Goal: Information Seeking & Learning: Learn about a topic

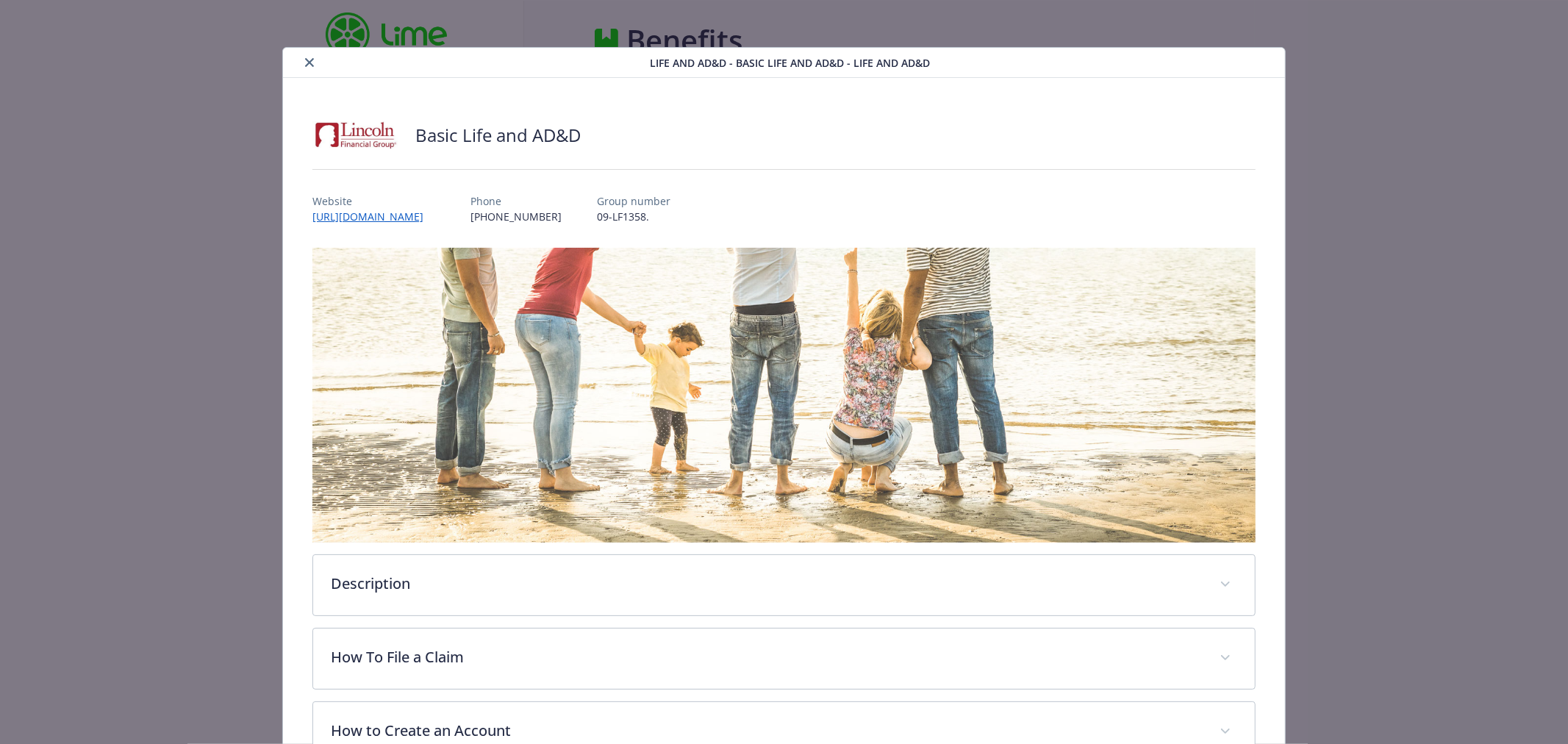
scroll to position [321, 0]
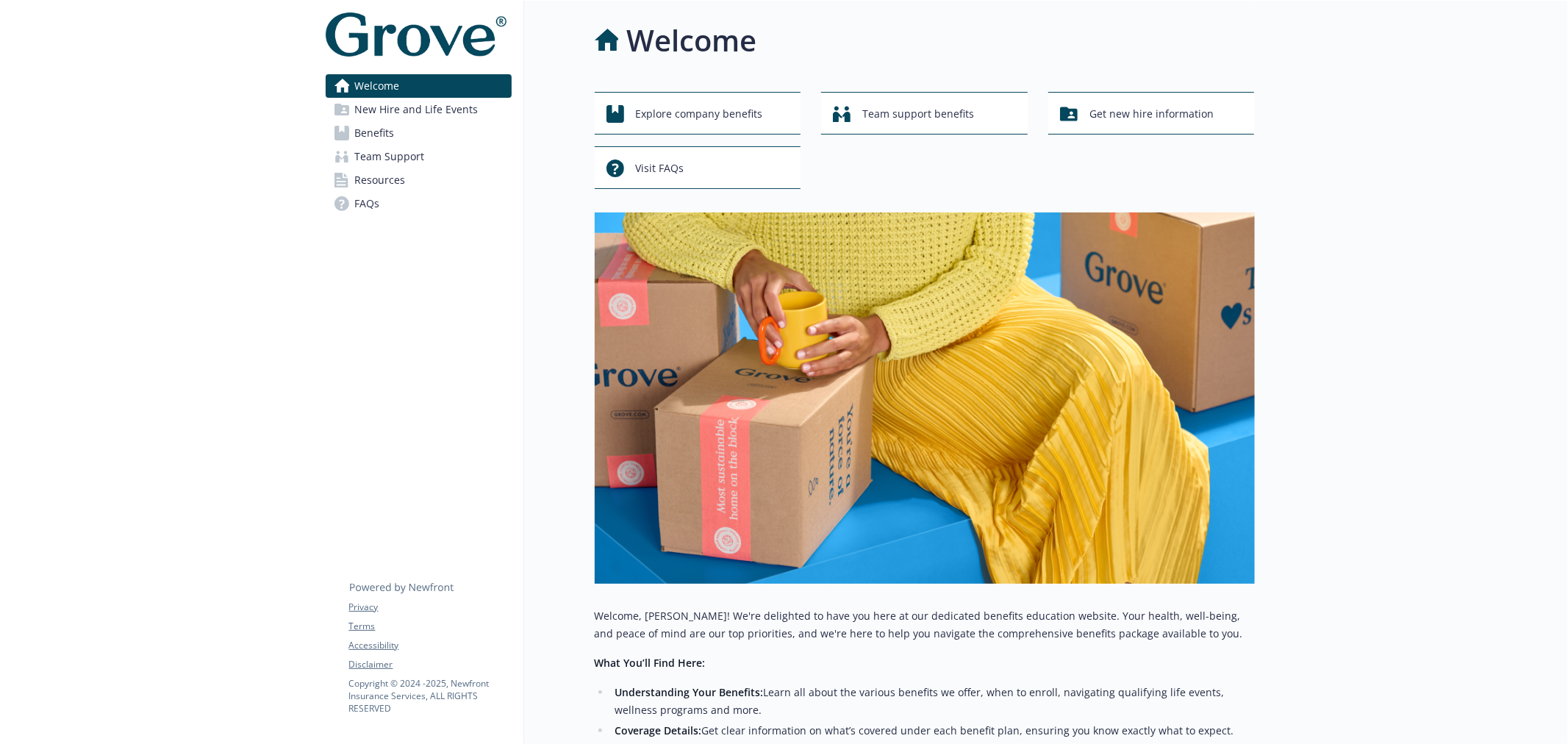
click at [386, 184] on span "Resources" at bounding box center [380, 179] width 51 height 23
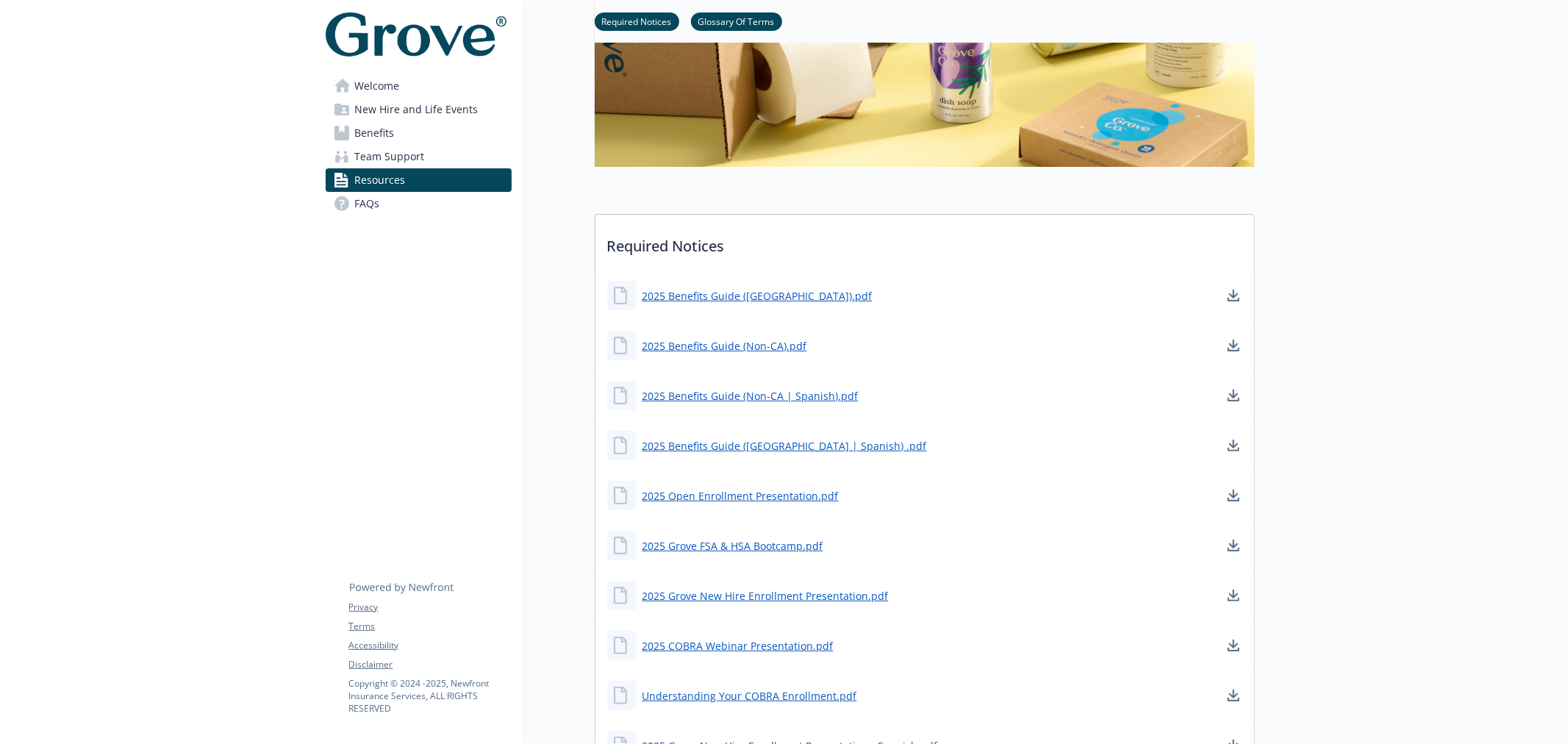
scroll to position [490, 0]
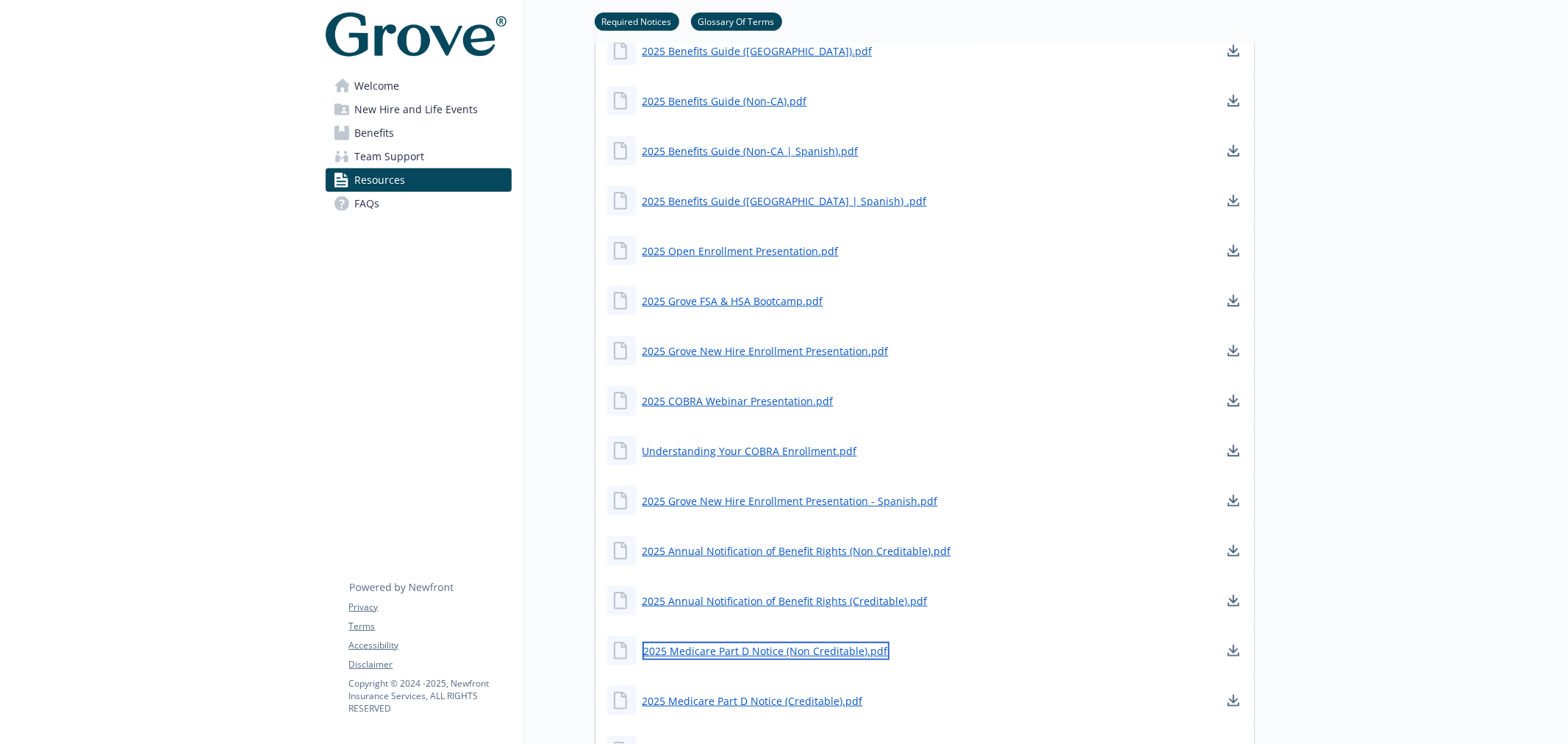
click at [802, 650] on link "2025 Medicare Part D Notice (Non Creditable).pdf" at bounding box center [766, 651] width 247 height 19
drag, startPoint x: 753, startPoint y: 65, endPoint x: 426, endPoint y: 557, distance: 590.8
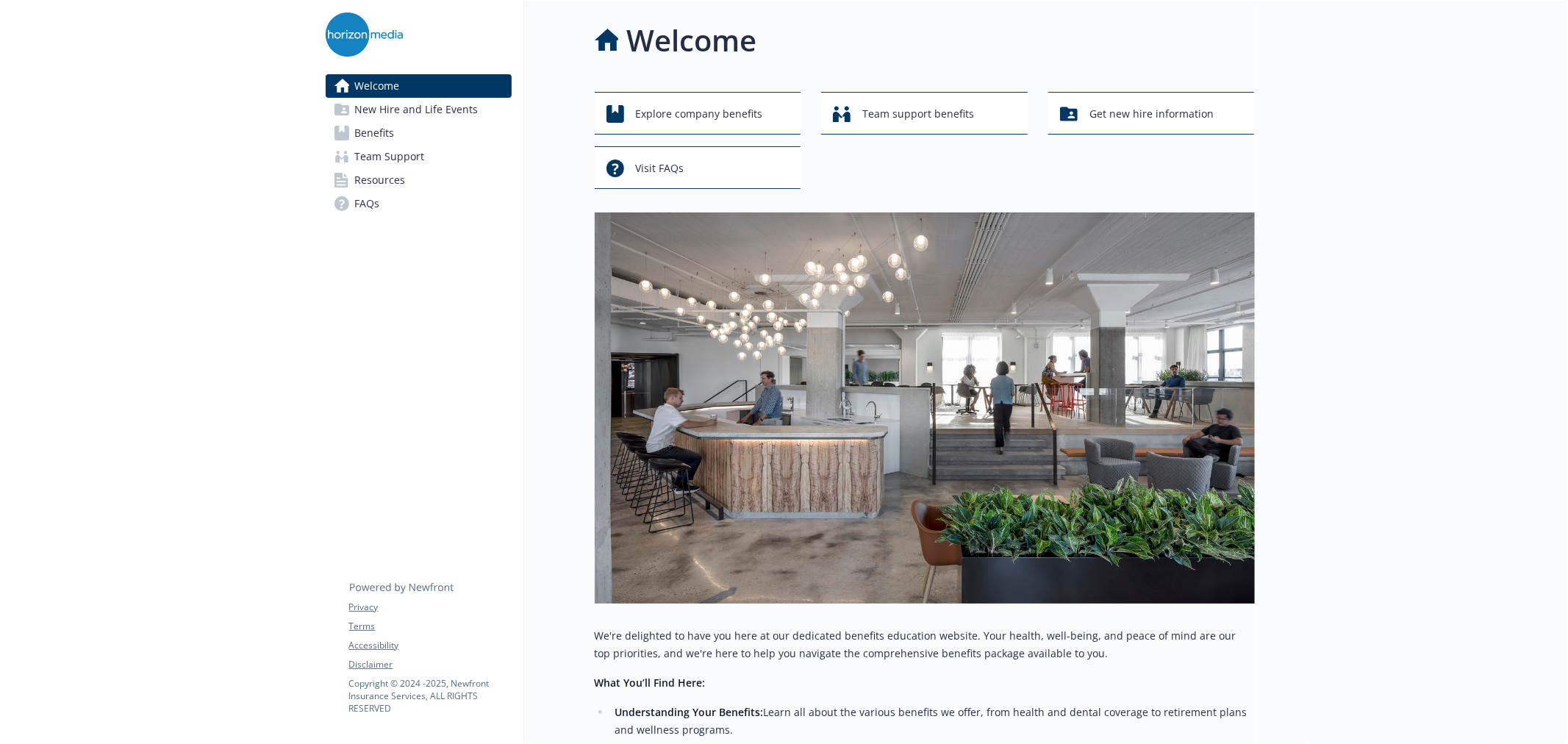
click at [358, 138] on span "Benefits" at bounding box center [374, 132] width 39 height 23
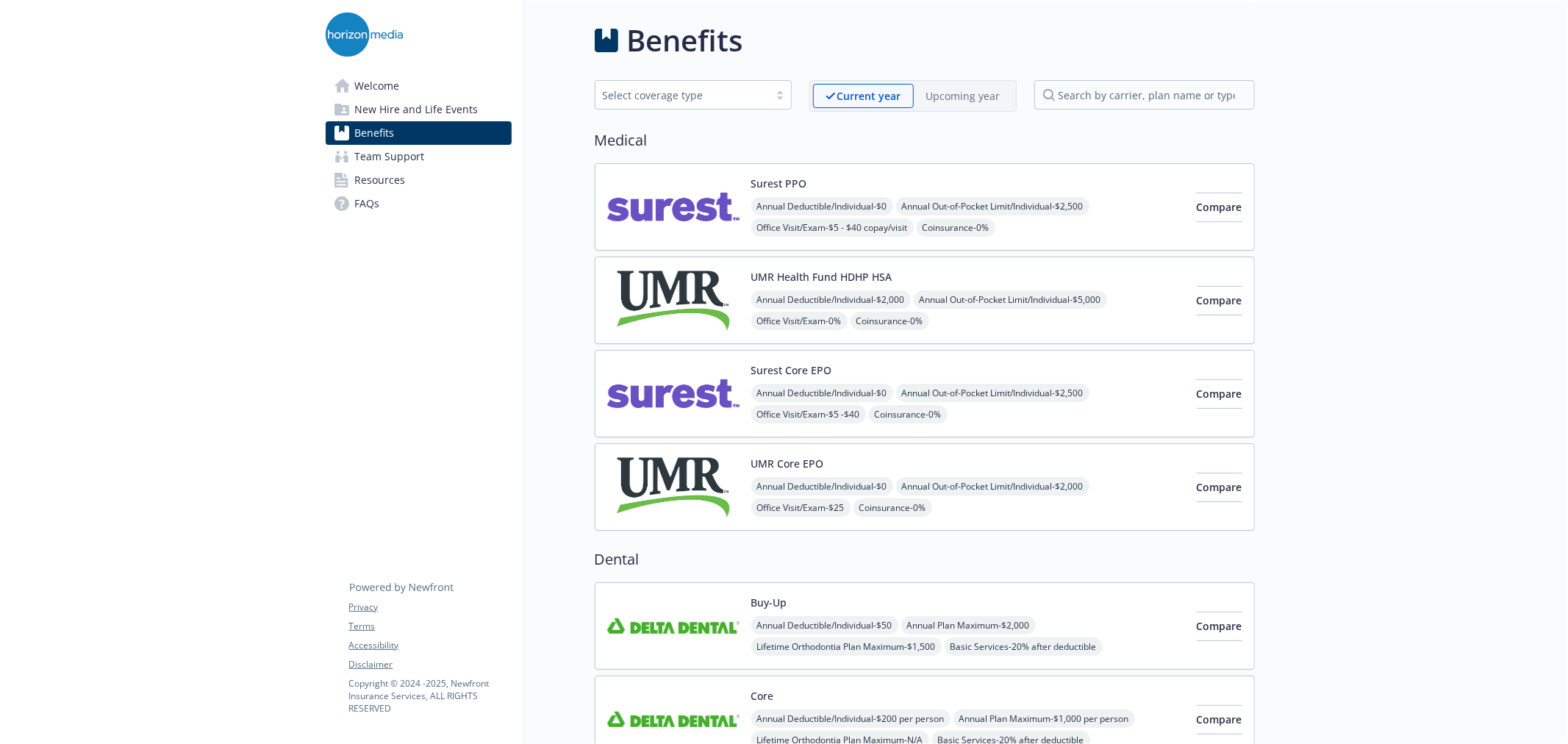
click at [373, 175] on span "Resources" at bounding box center [380, 179] width 51 height 23
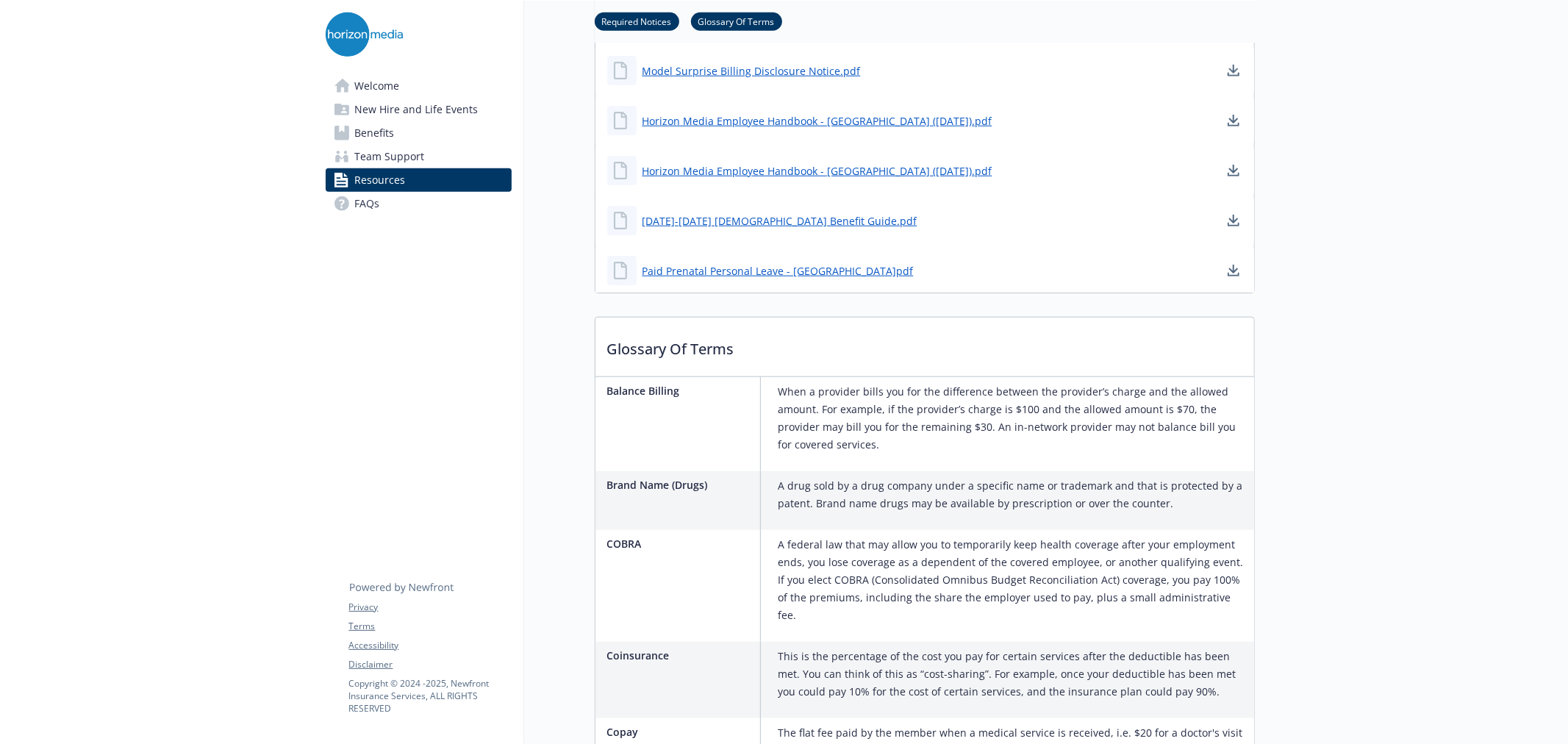
scroll to position [1224, 0]
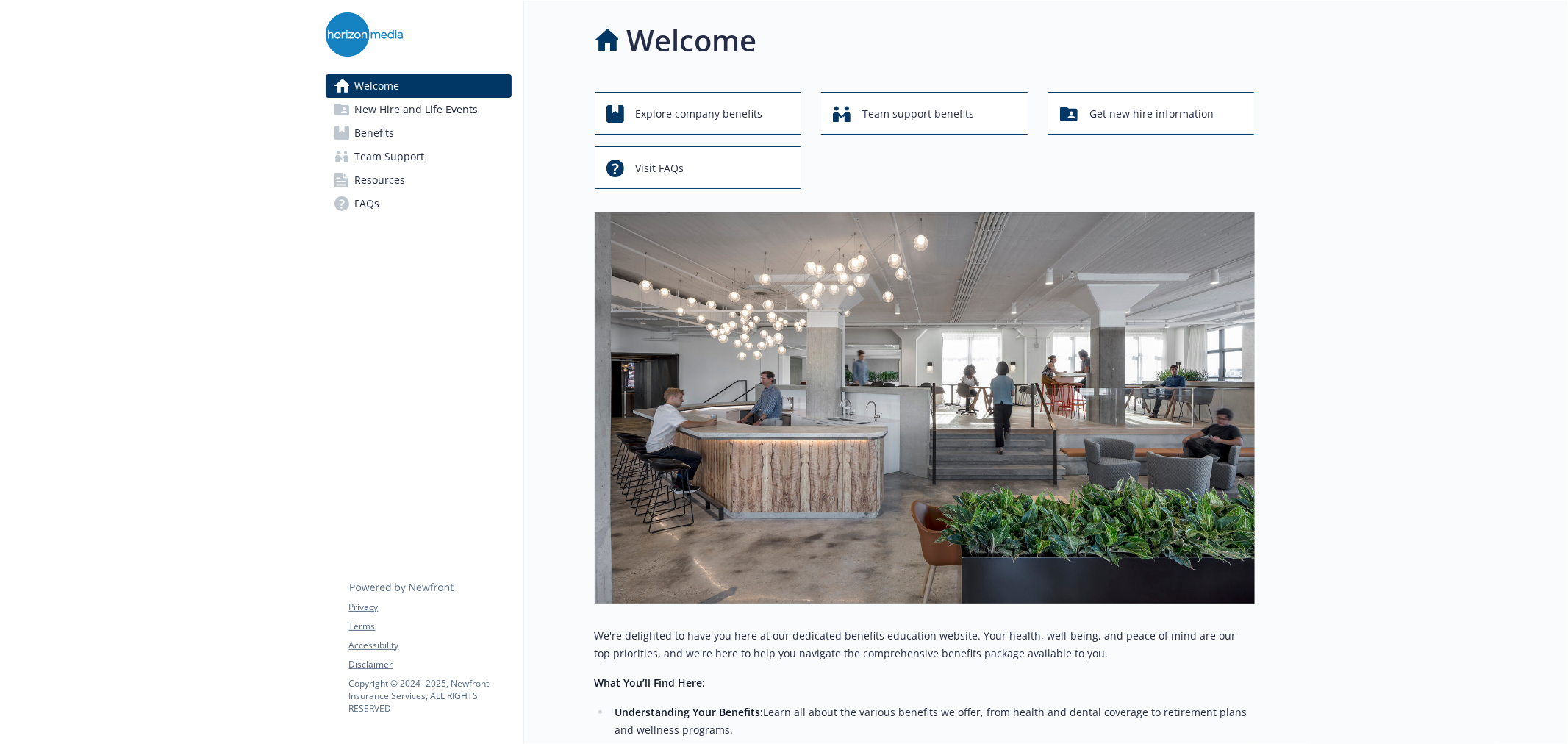
click at [431, 127] on link "Benefits" at bounding box center [419, 132] width 186 height 23
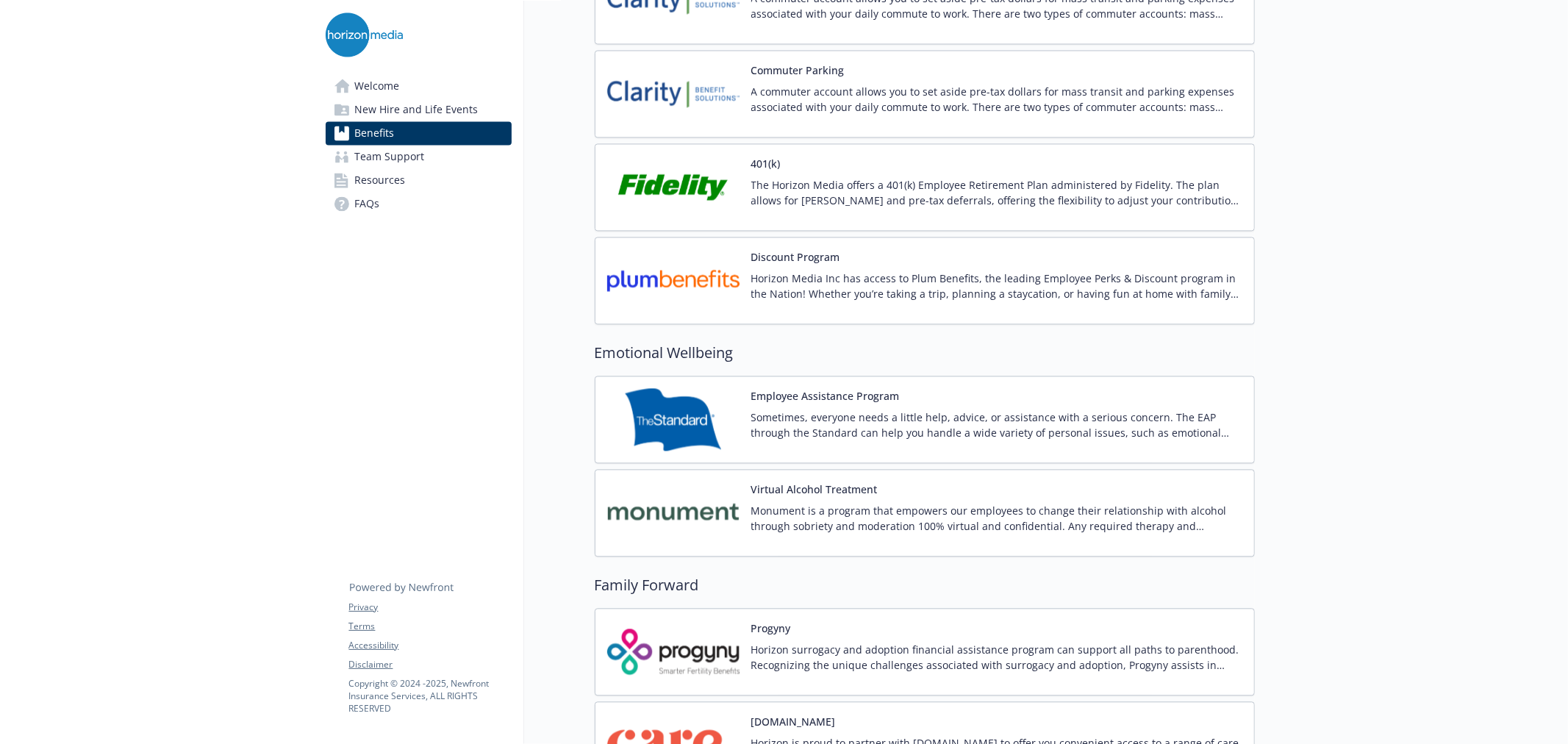
scroll to position [2695, 0]
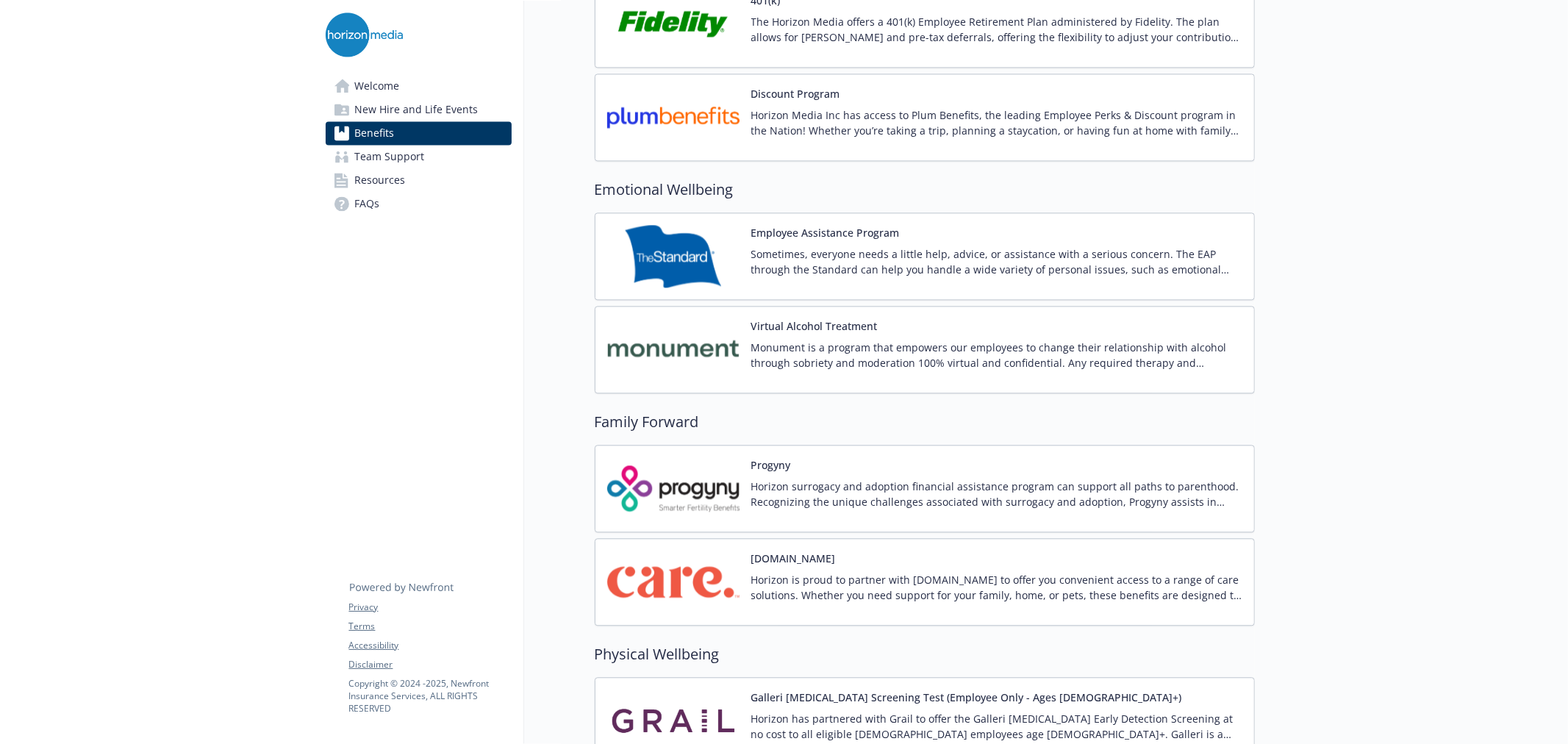
click at [731, 502] on img at bounding box center [673, 488] width 132 height 63
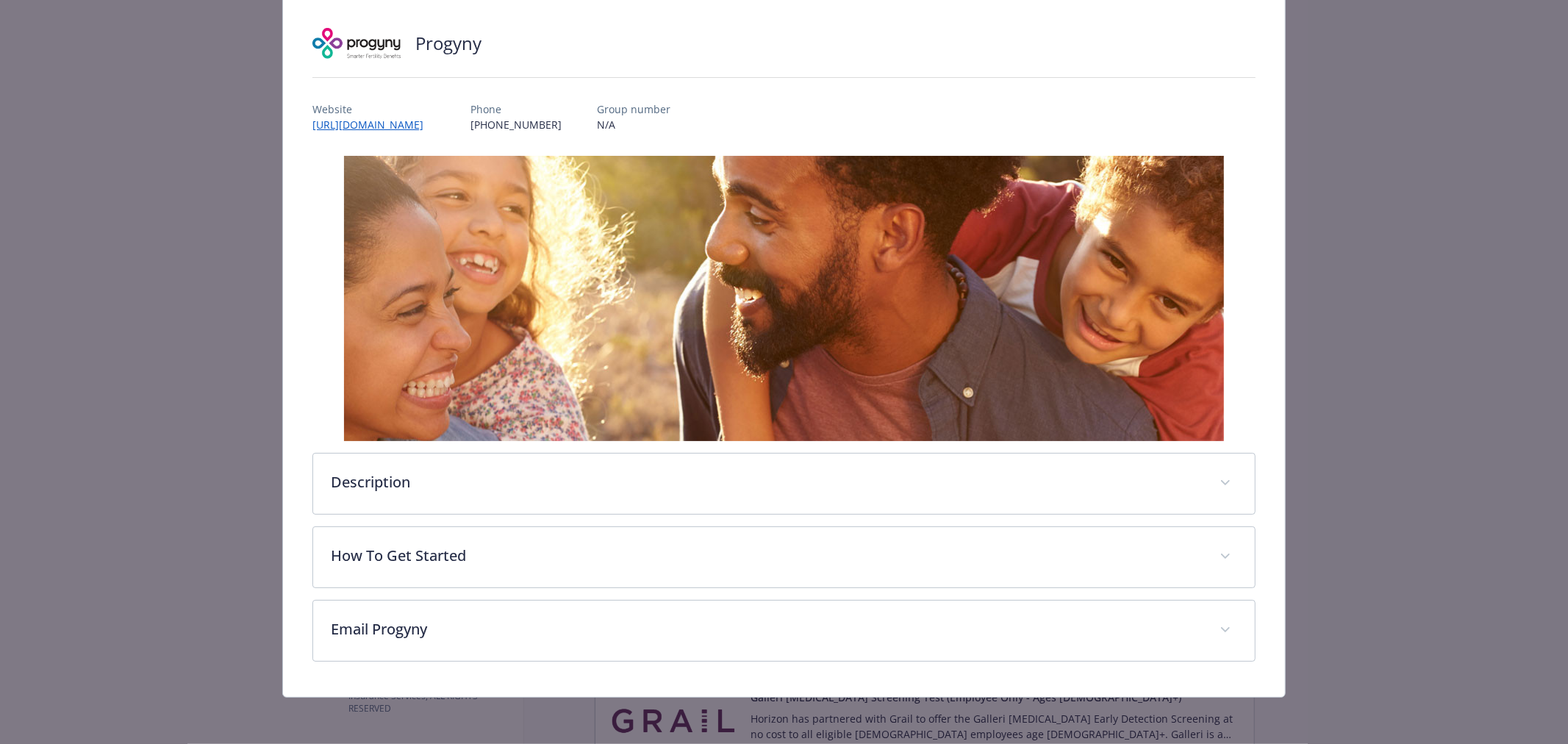
scroll to position [93, 0]
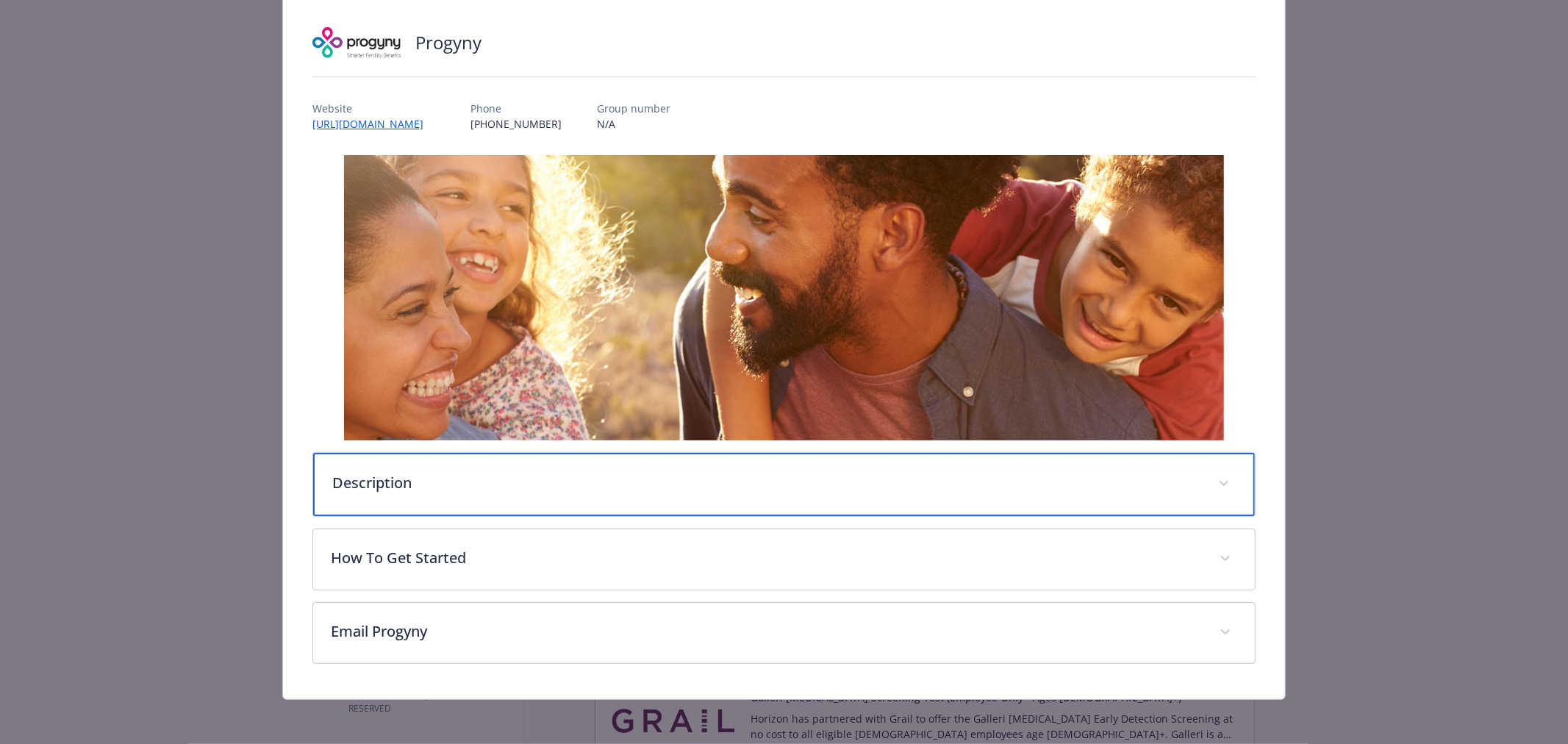
click at [461, 495] on div "Description" at bounding box center [784, 484] width 942 height 63
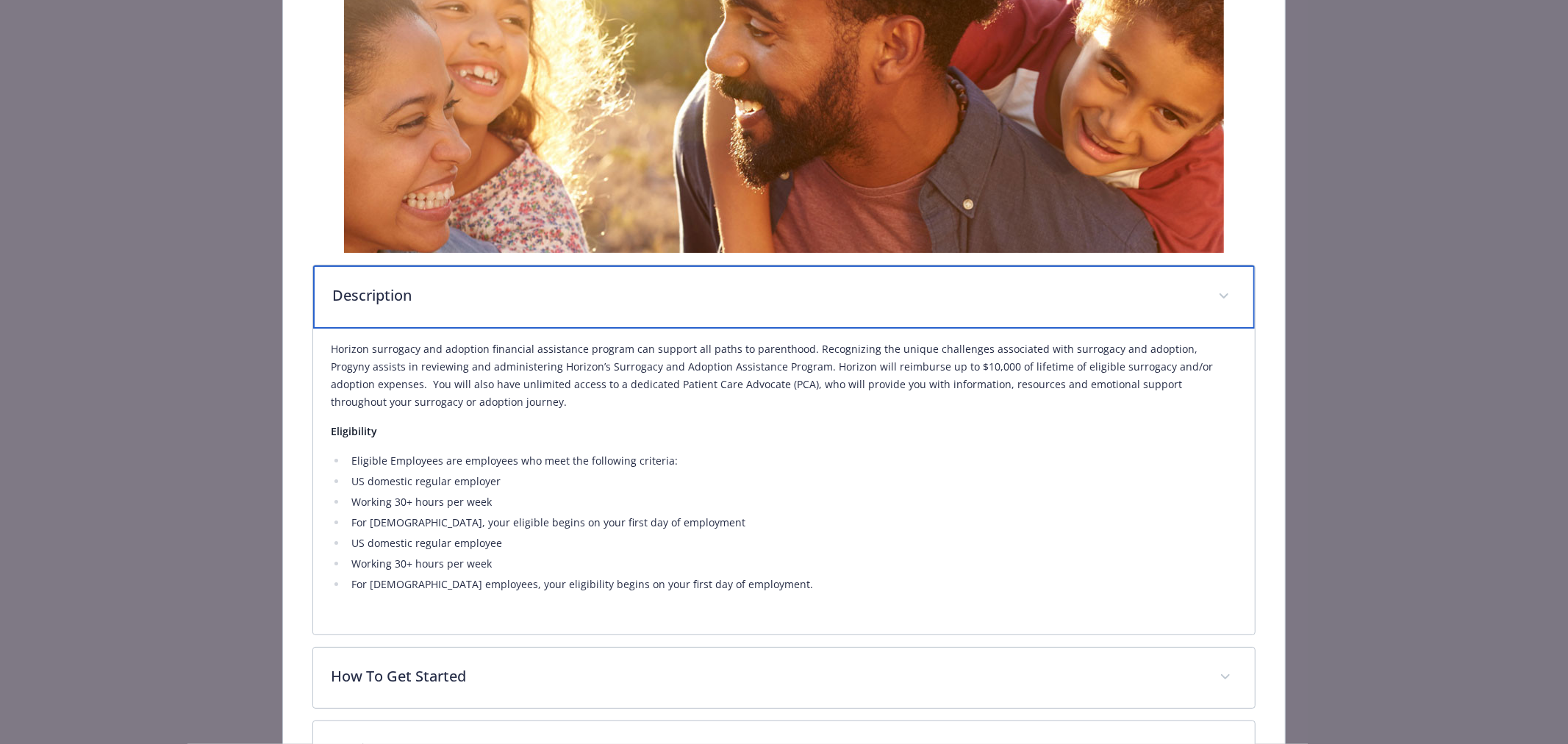
scroll to position [338, 0]
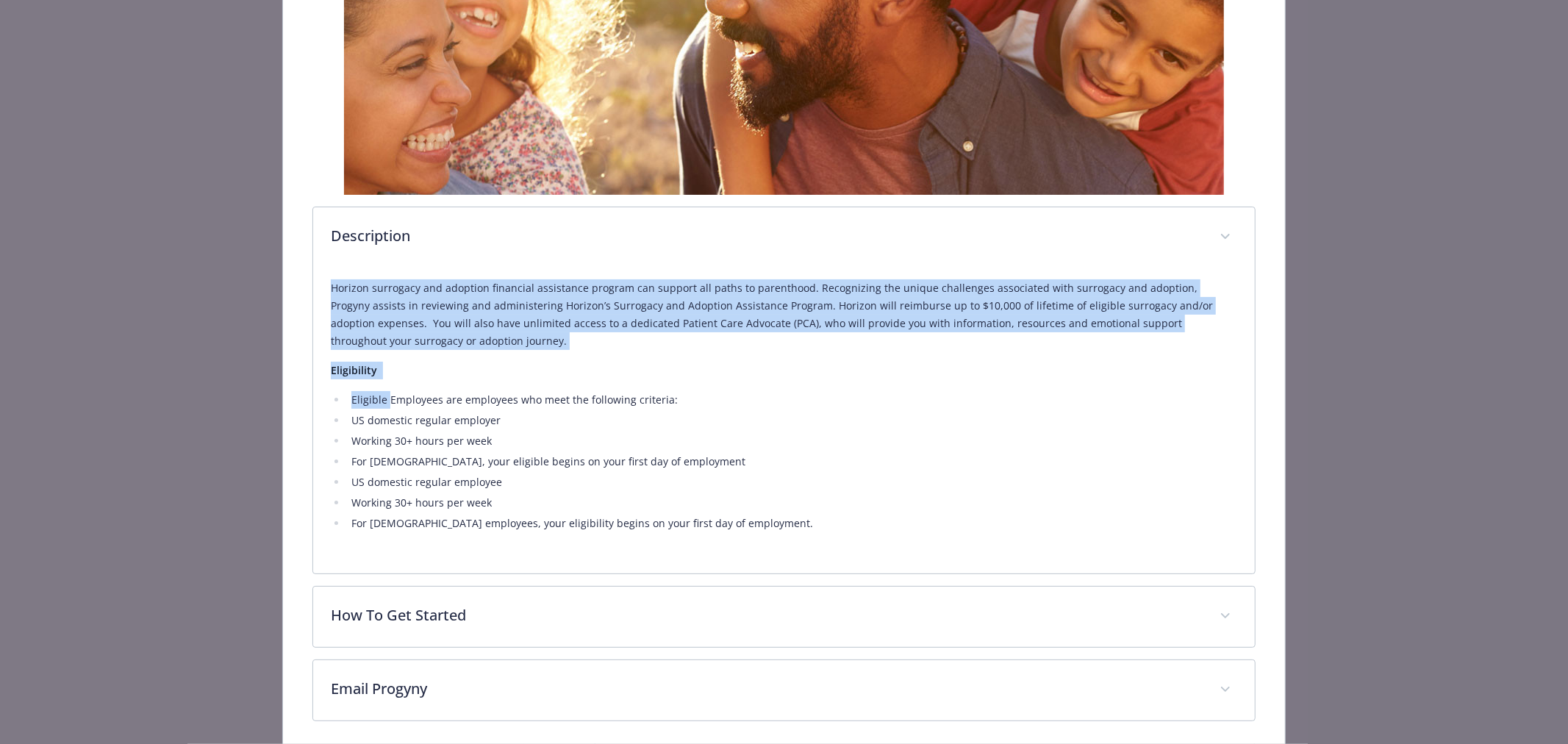
drag, startPoint x: 324, startPoint y: 291, endPoint x: 388, endPoint y: 387, distance: 115.4
click at [388, 387] on div "Horizon surrogacy and adoption financial assistance program can support all pat…" at bounding box center [784, 420] width 942 height 306
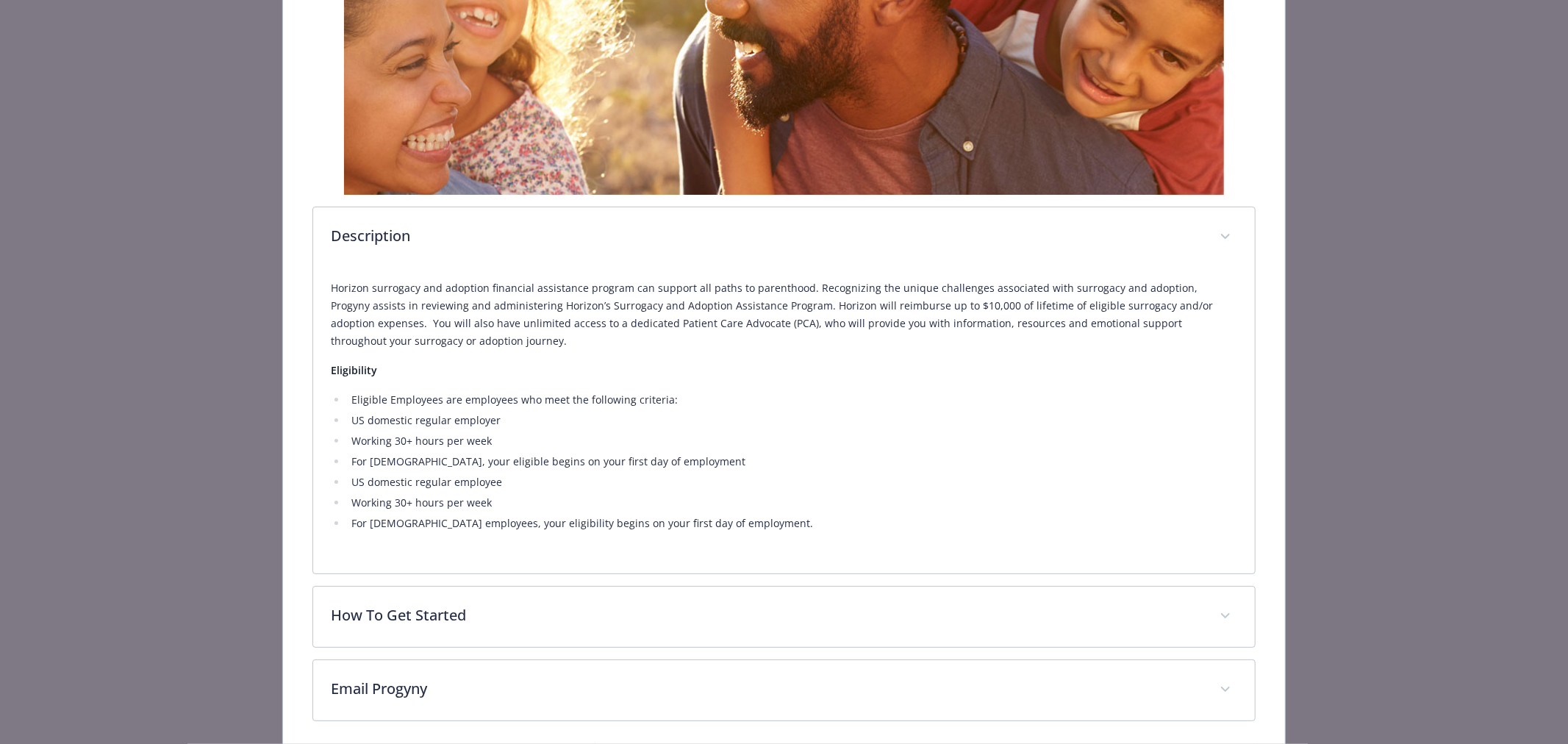
click at [798, 422] on li "US domestic regular employer" at bounding box center [792, 420] width 891 height 18
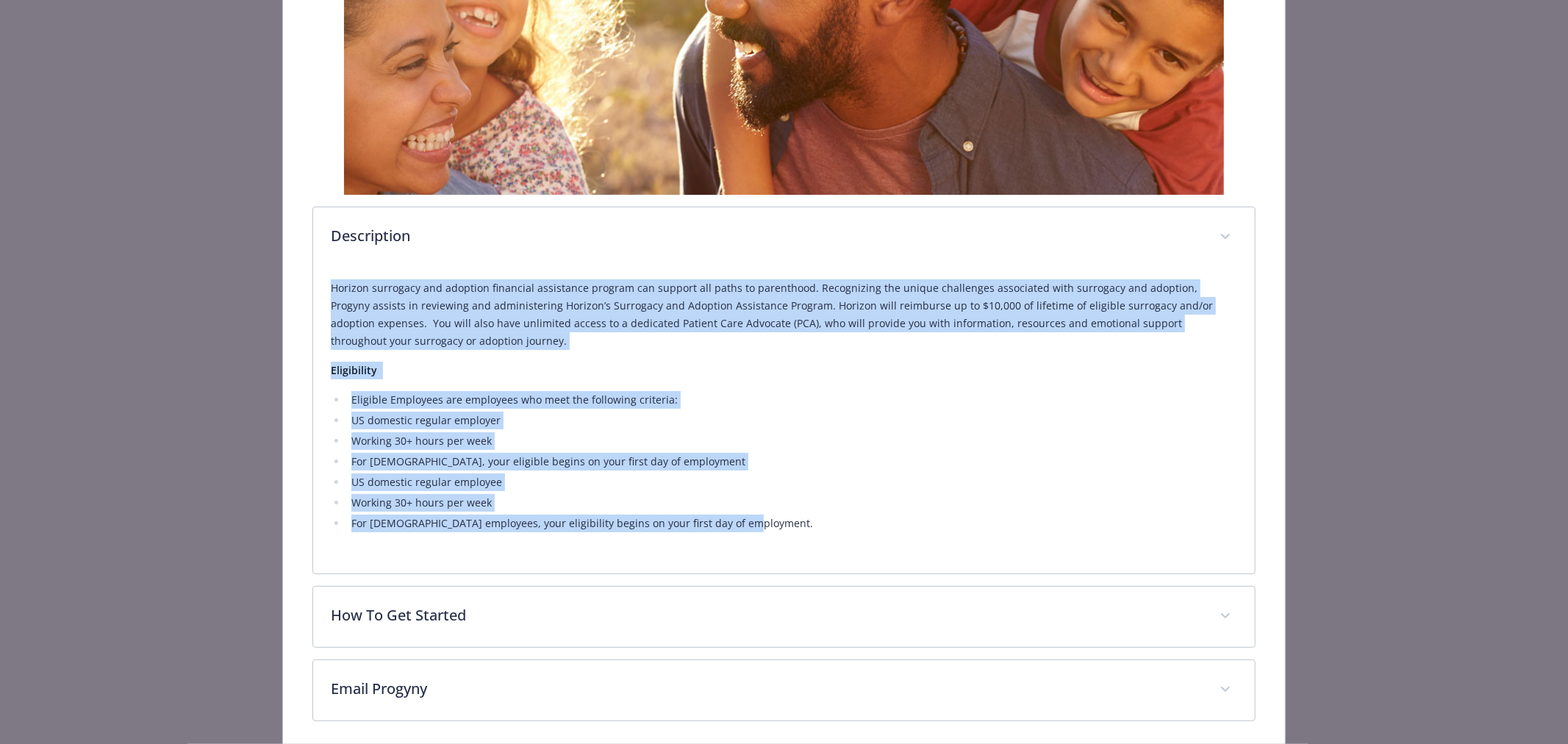
drag, startPoint x: 770, startPoint y: 517, endPoint x: 334, endPoint y: 296, distance: 488.8
click at [332, 295] on div "Horizon surrogacy and adoption financial assistance program can support all pat…" at bounding box center [784, 405] width 906 height 252
click at [355, 297] on p "Horizon surrogacy and adoption financial assistance program can support all pat…" at bounding box center [784, 314] width 906 height 70
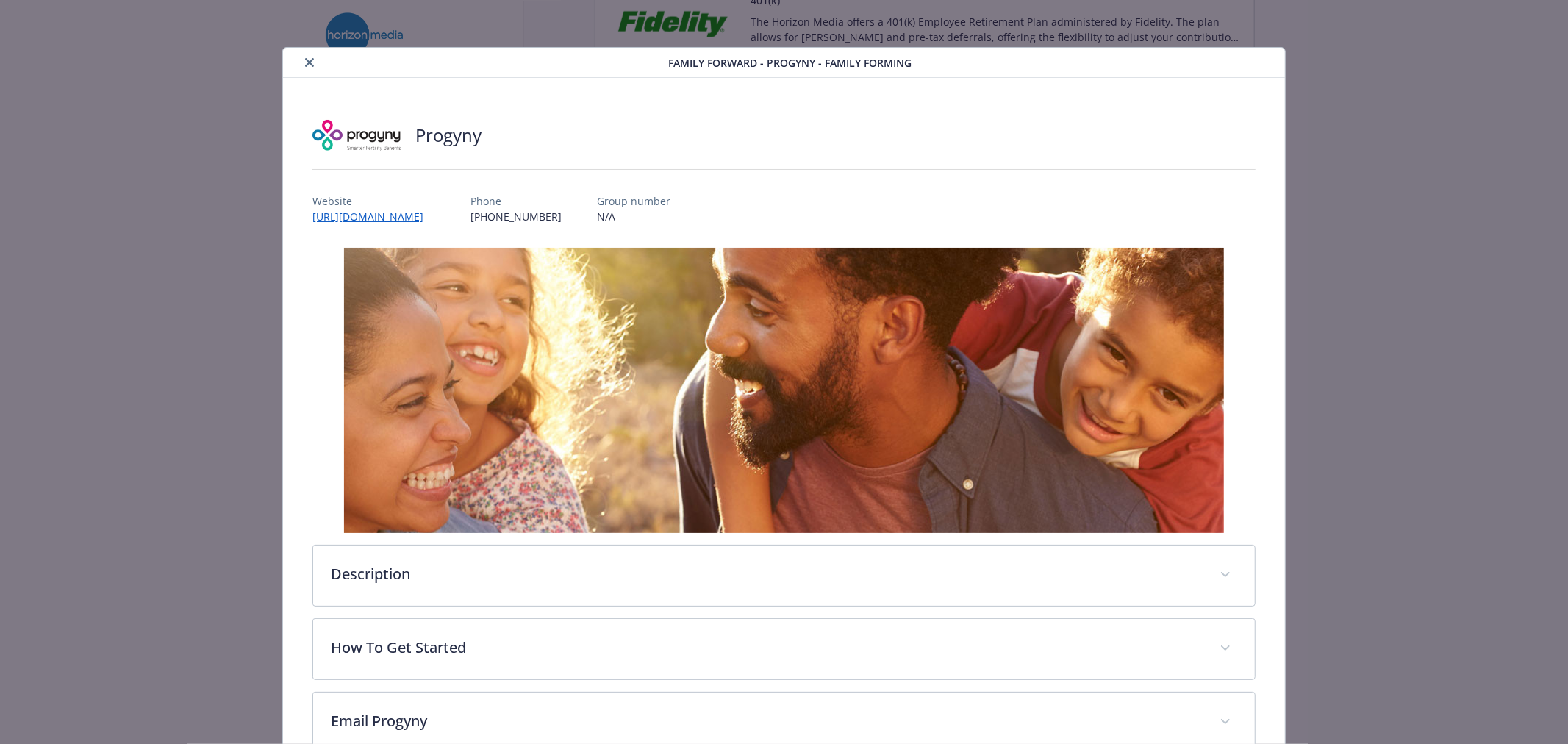
scroll to position [41, 0]
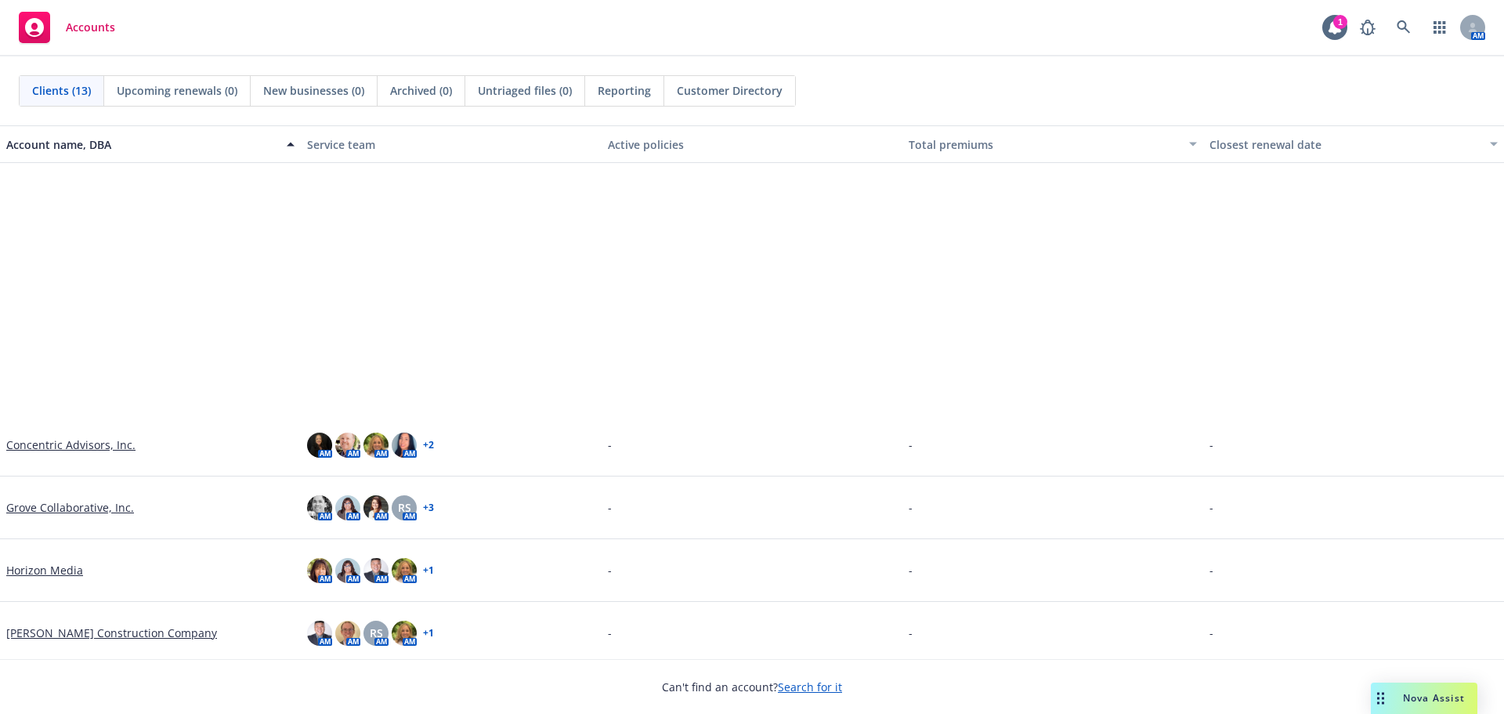
scroll to position [313, 0]
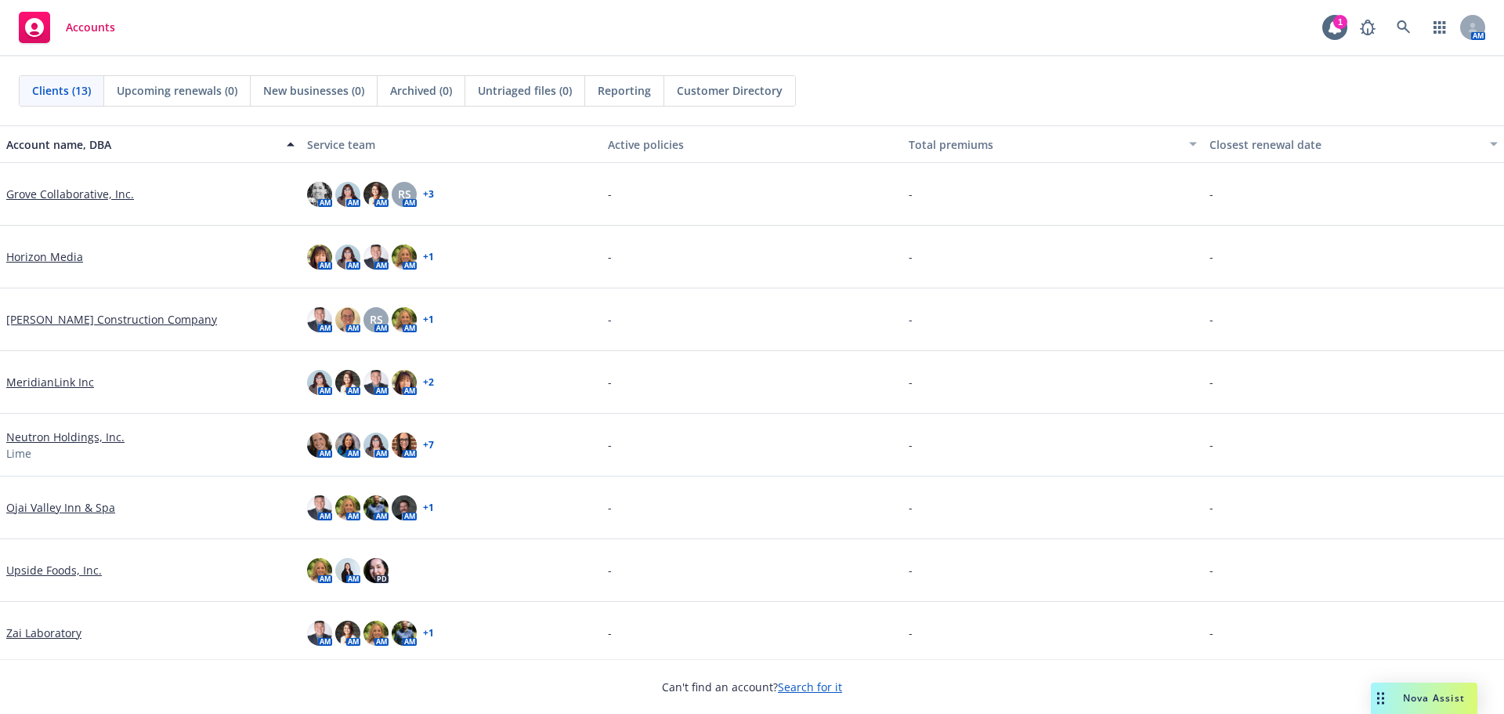
click at [61, 383] on link "MeridianLink Inc" at bounding box center [50, 382] width 88 height 16
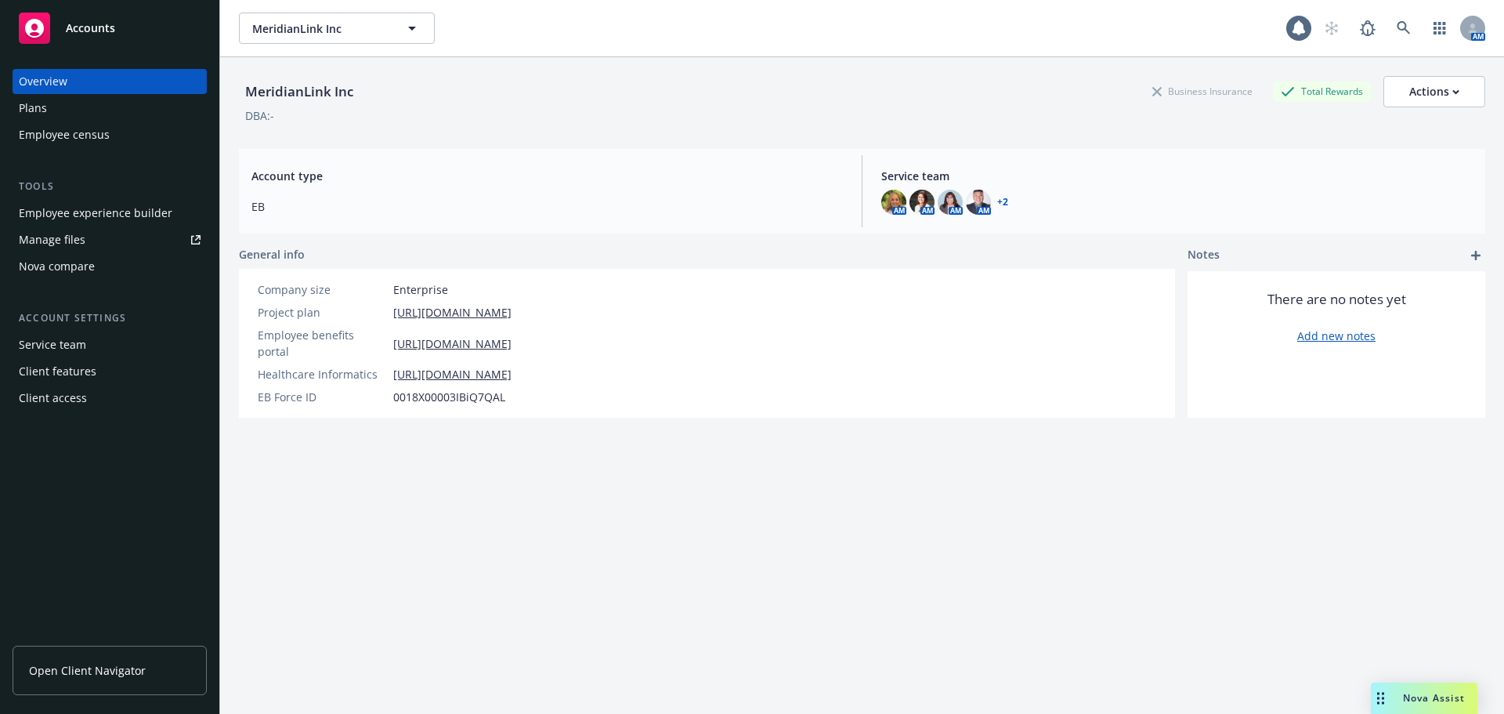
click at [114, 213] on div "Employee experience builder" at bounding box center [96, 213] width 154 height 25
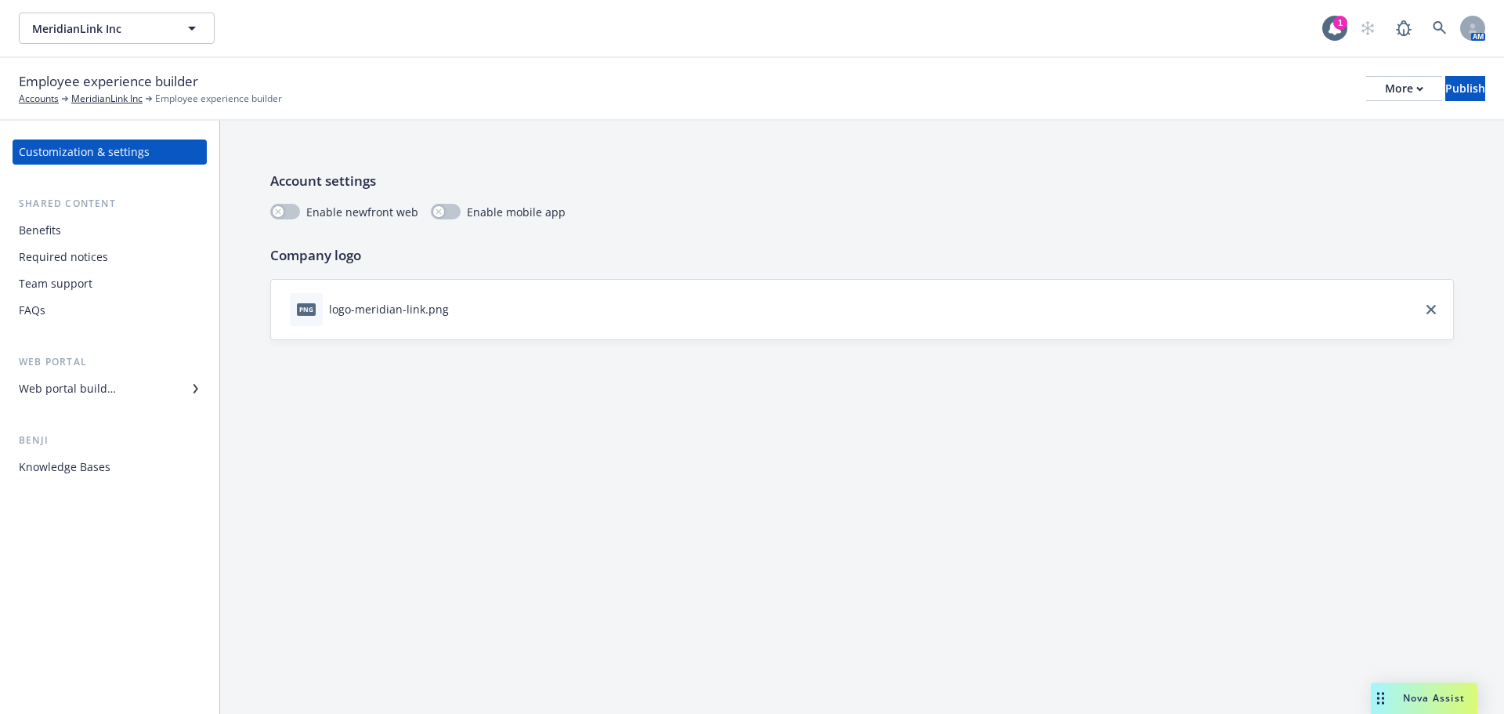
click at [66, 239] on div "Benefits" at bounding box center [110, 230] width 182 height 25
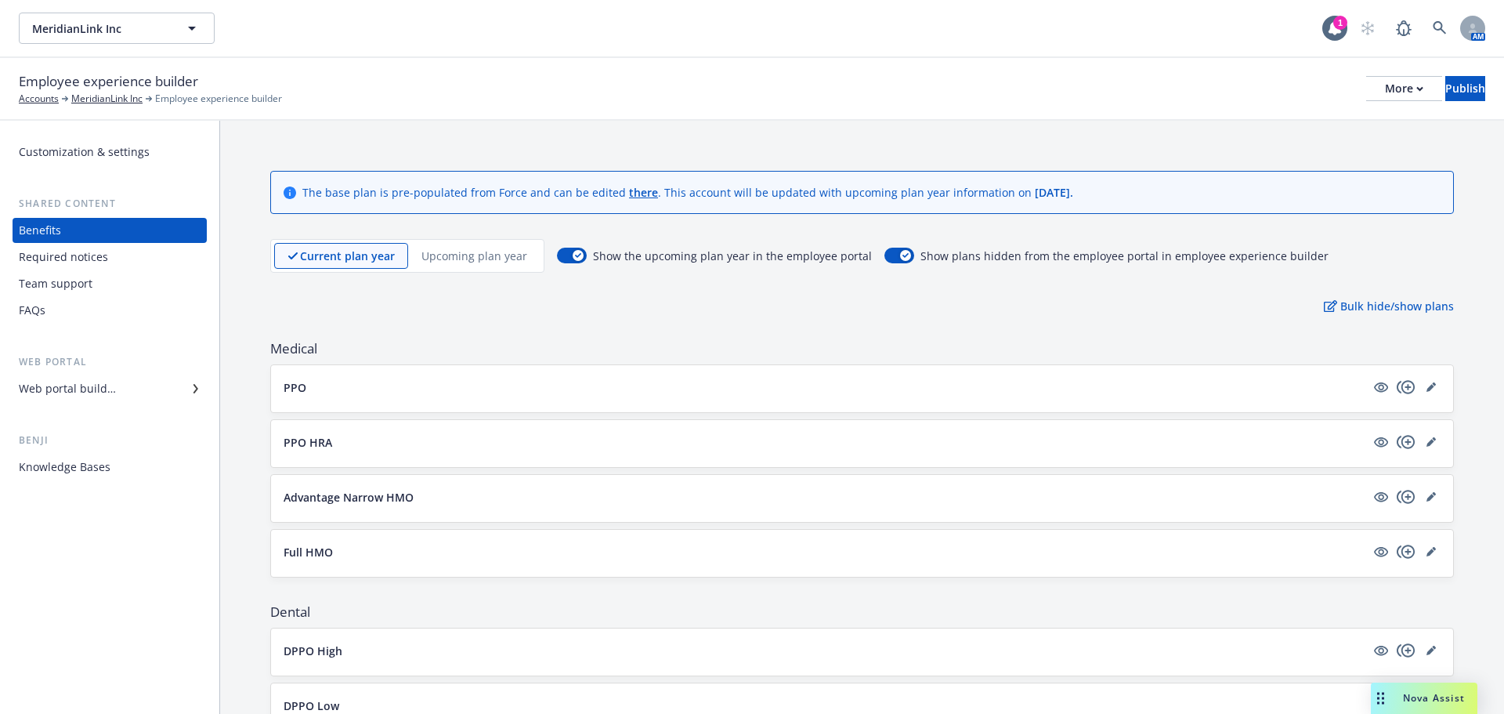
click at [485, 265] on div "Upcoming plan year" at bounding box center [474, 256] width 132 height 26
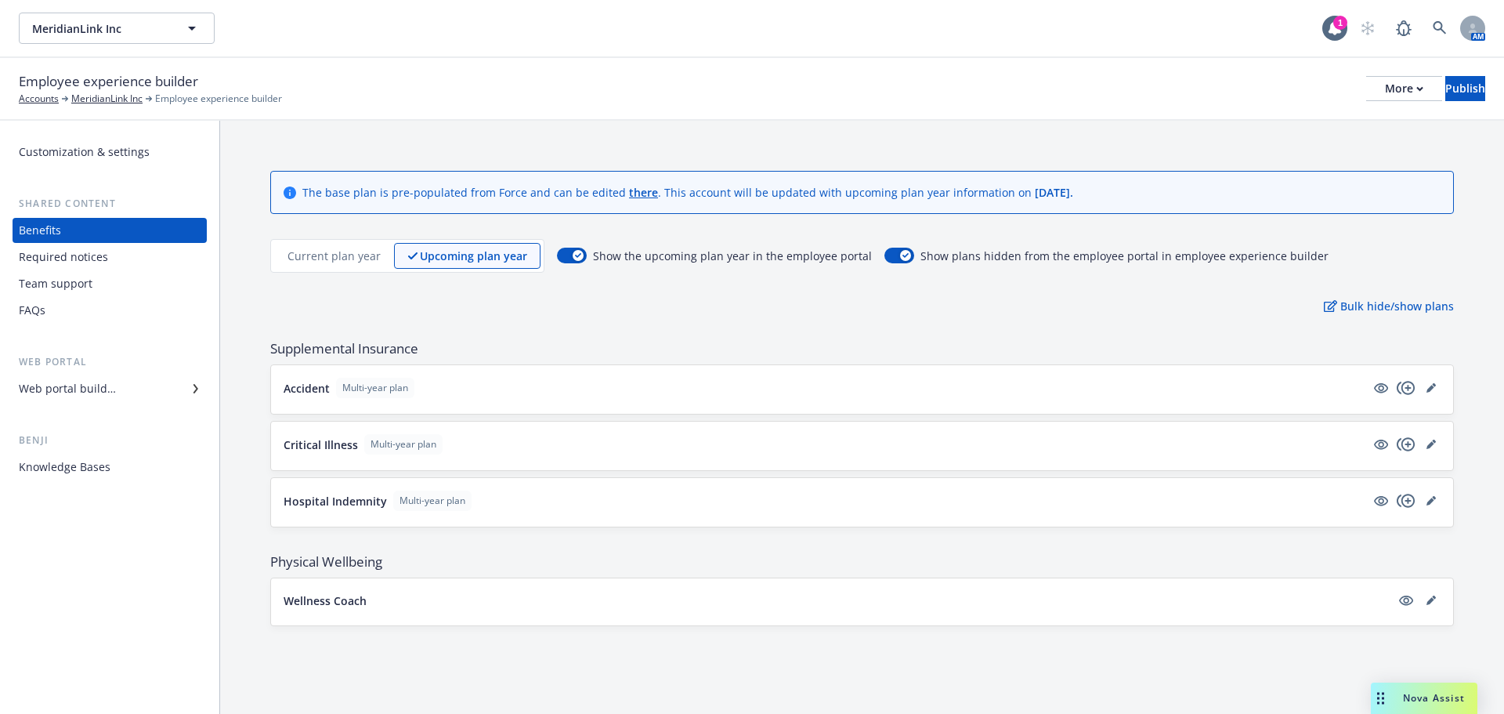
click at [519, 603] on button "Wellness Coach" at bounding box center [837, 600] width 1107 height 16
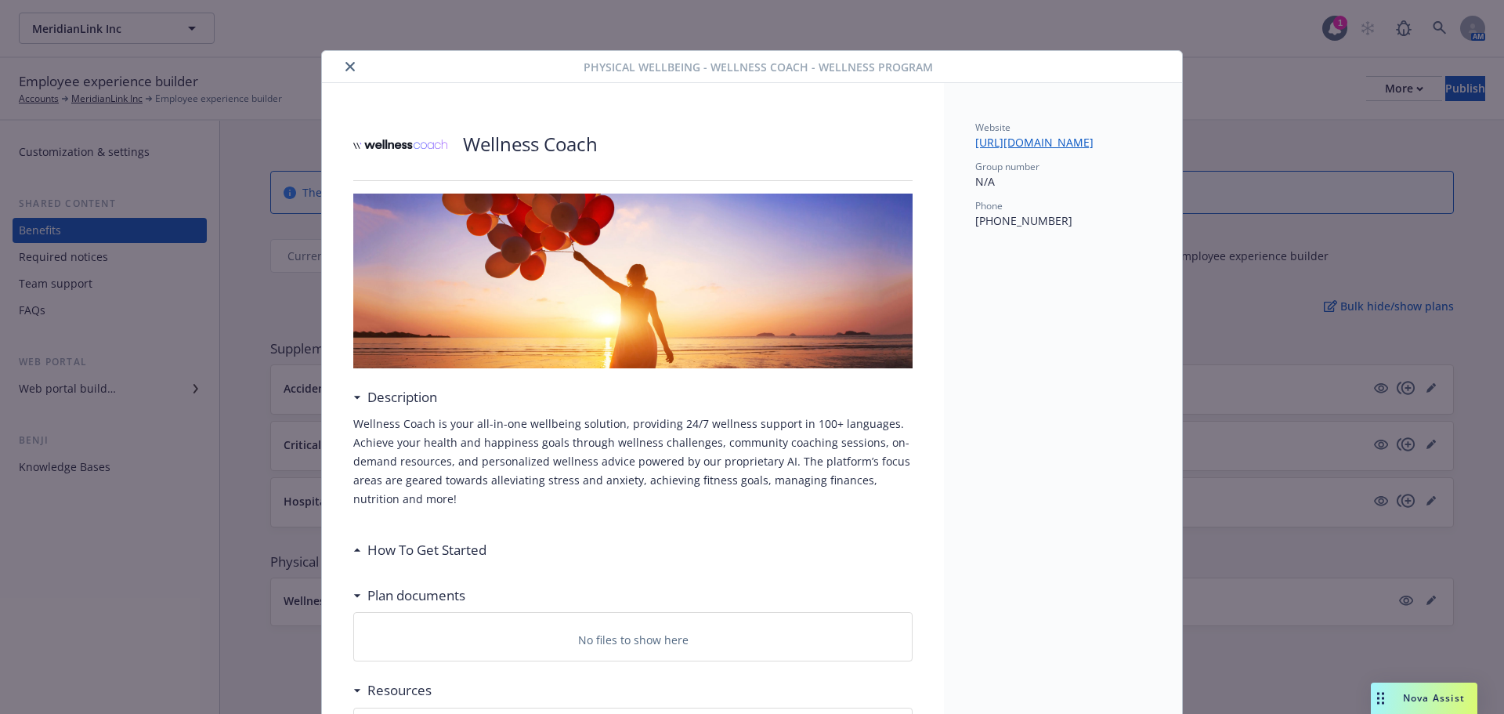
click at [341, 60] on button "close" at bounding box center [350, 66] width 19 height 19
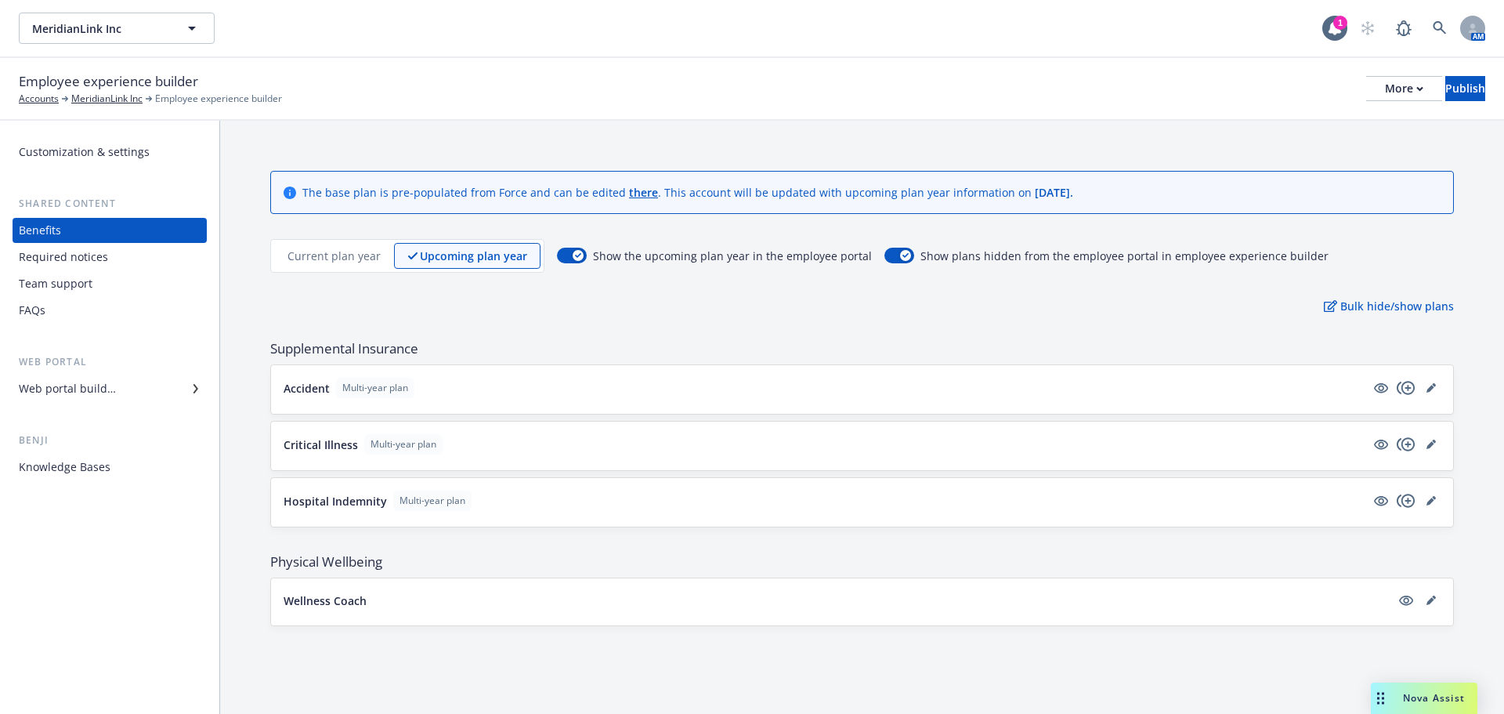
click at [345, 257] on p "Current plan year" at bounding box center [334, 256] width 93 height 16
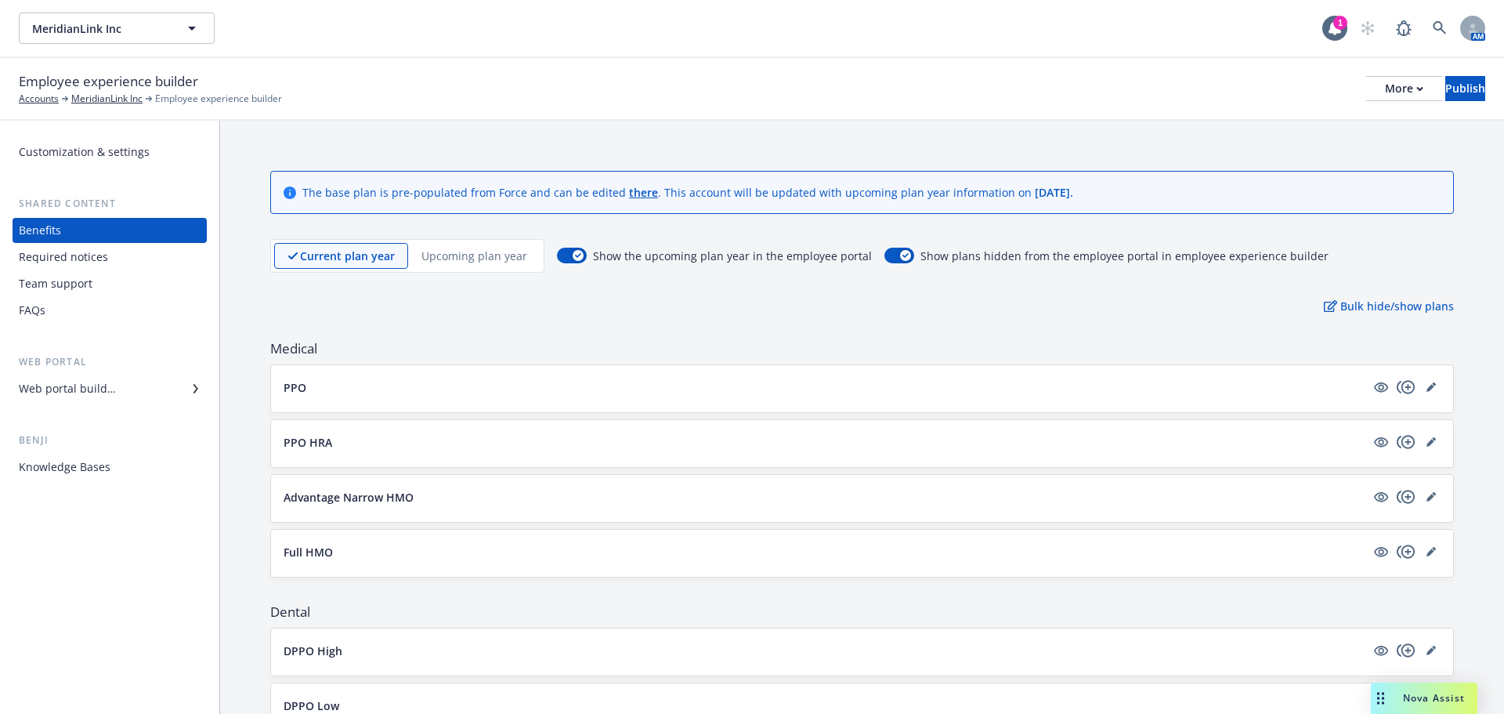
click at [449, 250] on p "Upcoming plan year" at bounding box center [474, 256] width 106 height 16
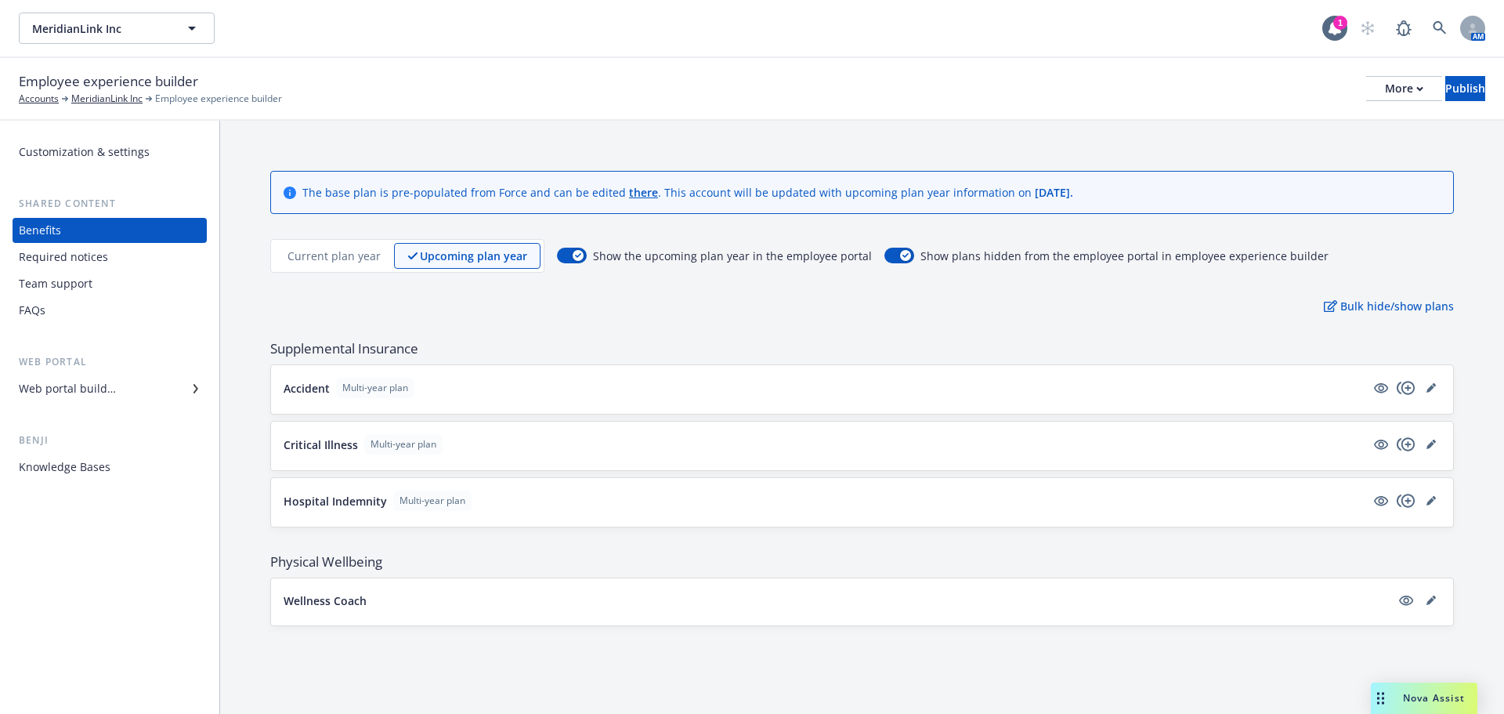
click at [349, 610] on div "Wellness Coach" at bounding box center [862, 602] width 1157 height 22
click at [1385, 91] on div "More" at bounding box center [1404, 89] width 38 height 24
click at [924, 331] on div "The base plan is pre-populated from Force and can be edited there . This accoun…" at bounding box center [862, 398] width 1284 height 555
click at [356, 588] on div "Wellness Coach" at bounding box center [862, 601] width 1182 height 47
click at [340, 606] on p "Wellness Coach" at bounding box center [325, 600] width 83 height 16
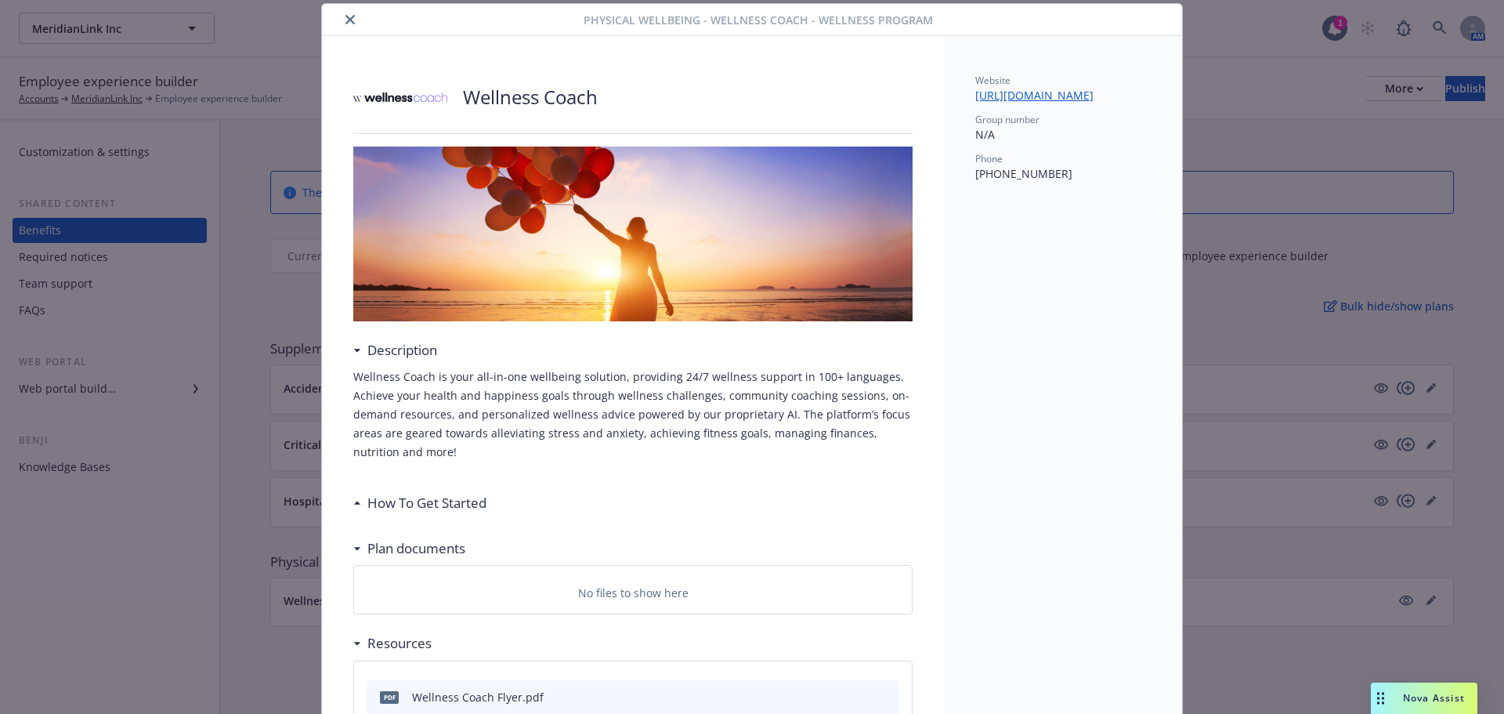
scroll to position [150, 0]
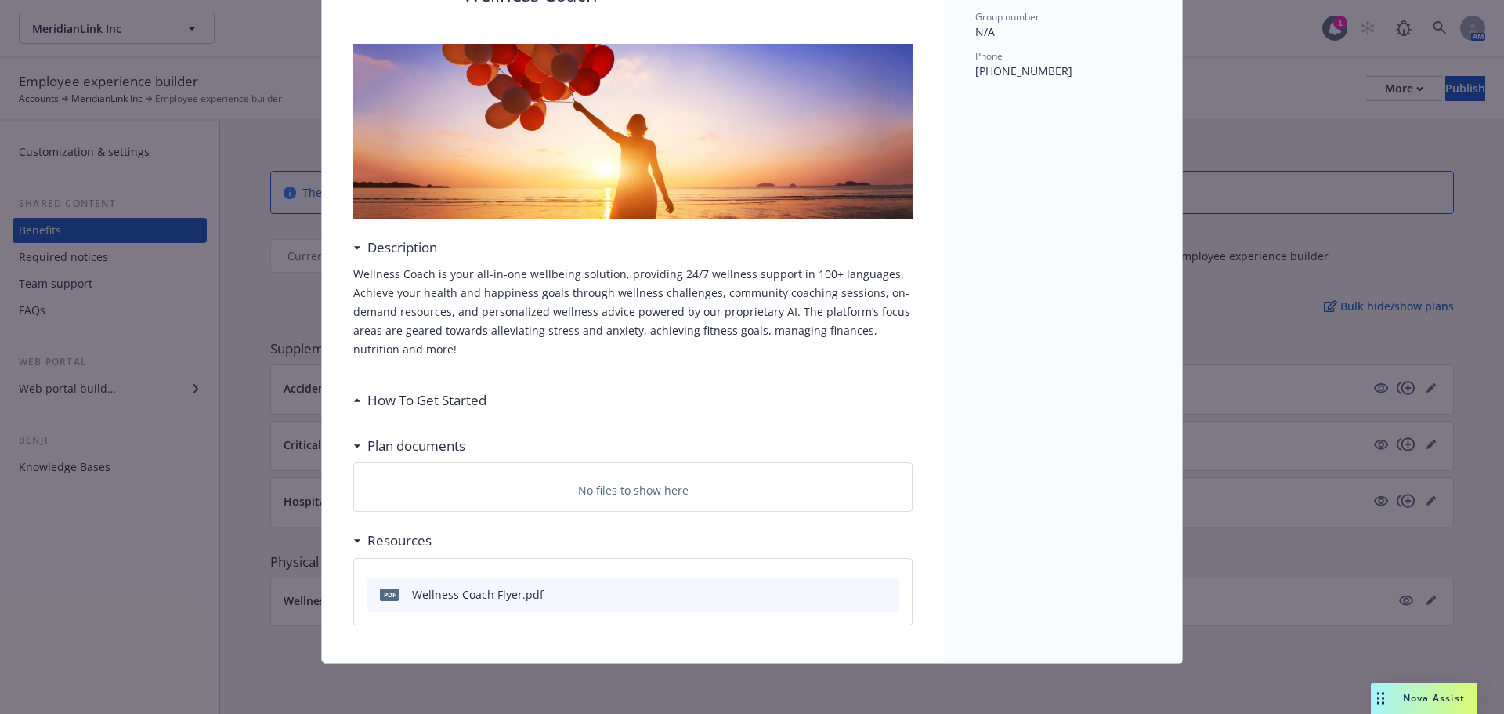
click at [470, 395] on h3 "How To Get Started" at bounding box center [426, 400] width 119 height 20
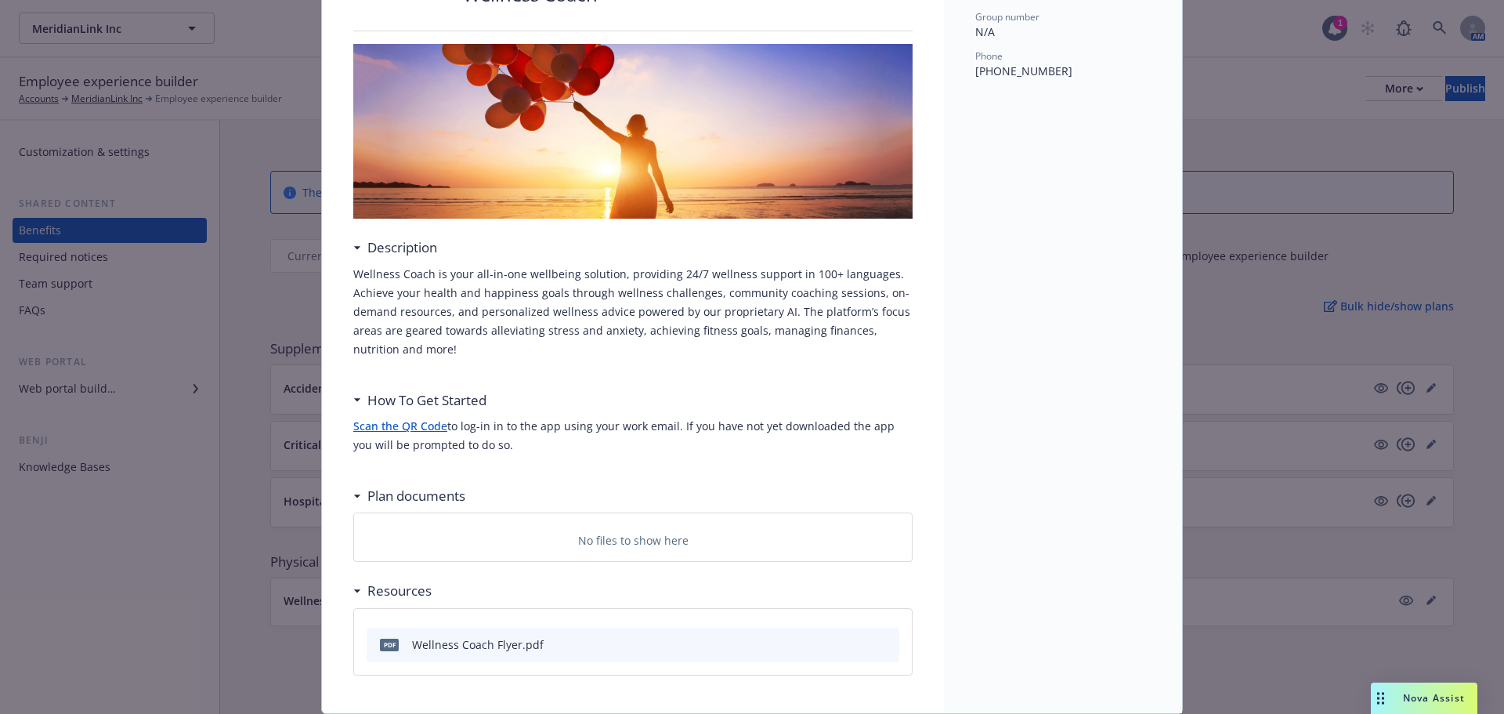
click at [403, 551] on div "No files to show here" at bounding box center [633, 537] width 558 height 48
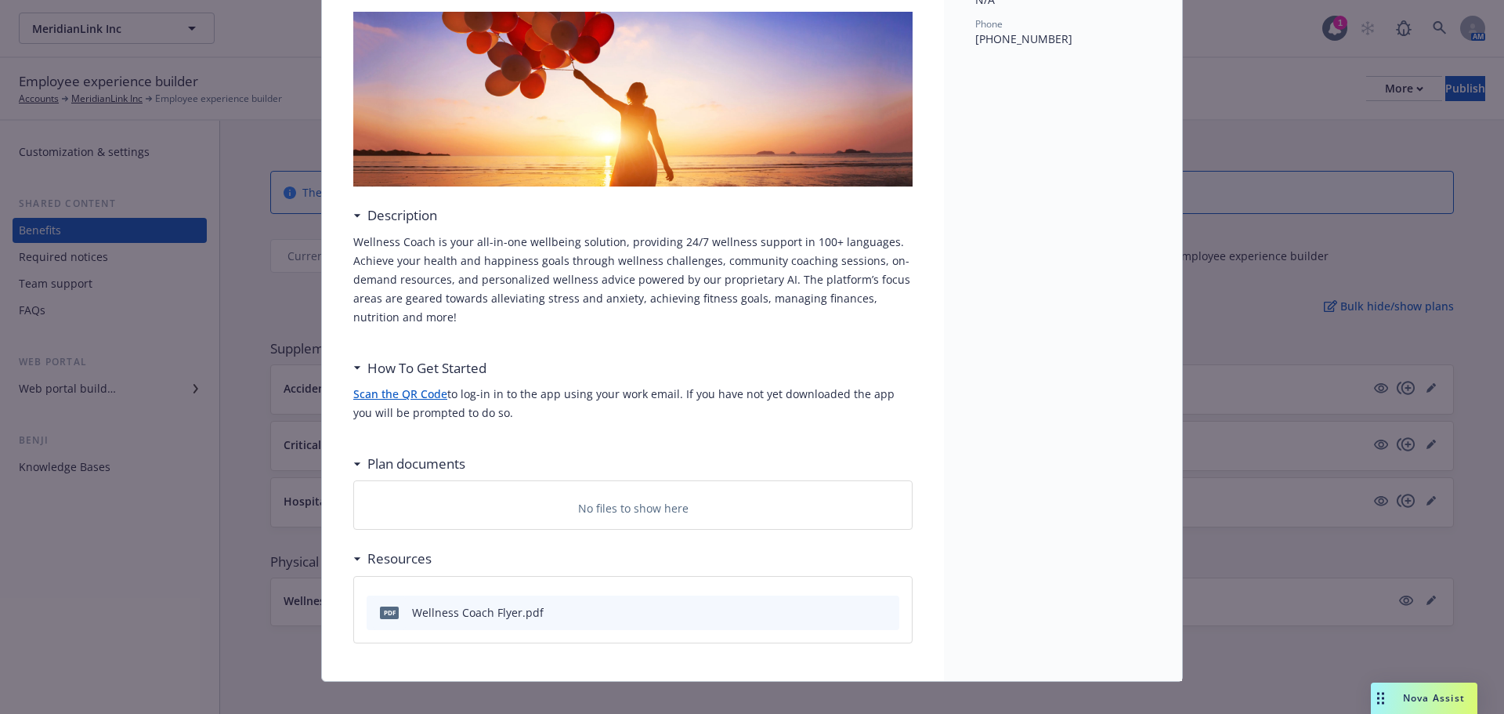
scroll to position [200, 0]
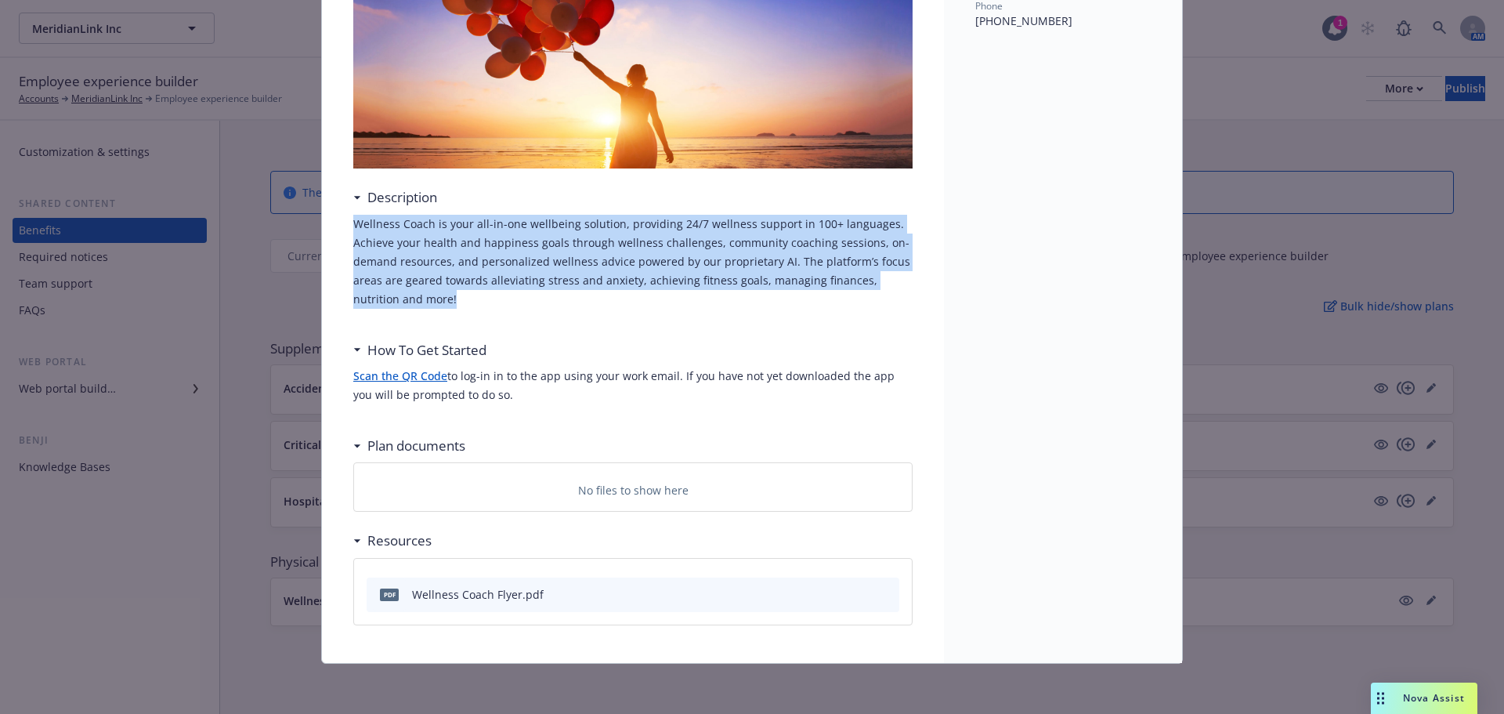
drag, startPoint x: 497, startPoint y: 309, endPoint x: 324, endPoint y: 218, distance: 195.9
click at [324, 218] on div "Wellness Coach Description Wellness Coach is your all-in-one wellbeing solution…" at bounding box center [633, 272] width 622 height 779
click at [581, 274] on p "Wellness Coach is your all-in-one wellbeing solution, providing 24/7 wellness s…" at bounding box center [632, 262] width 559 height 94
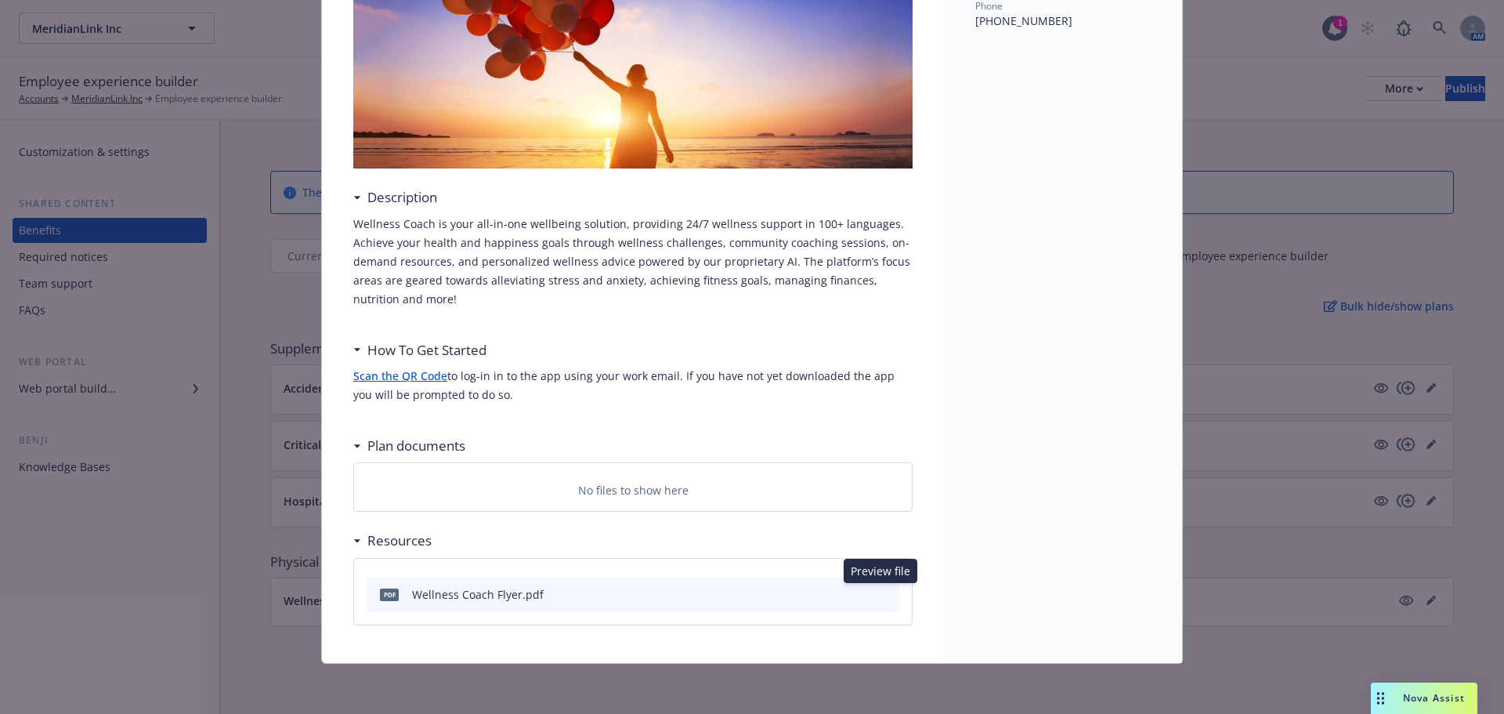
click at [881, 595] on icon "preview file" at bounding box center [884, 593] width 14 height 11
